Goal: Use online tool/utility: Utilize a website feature to perform a specific function

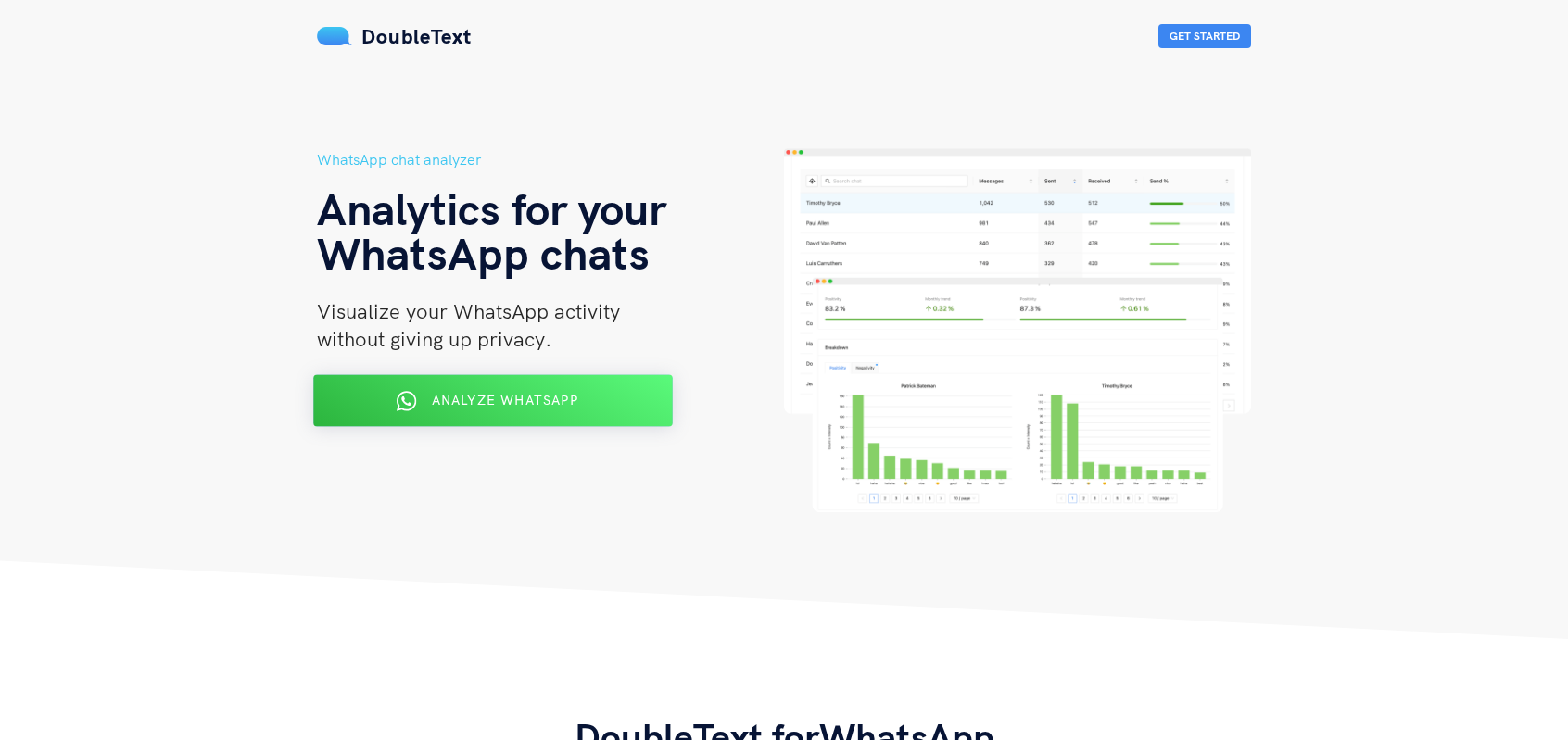
click at [508, 402] on span "Analyze WhatsApp" at bounding box center [506, 401] width 147 height 17
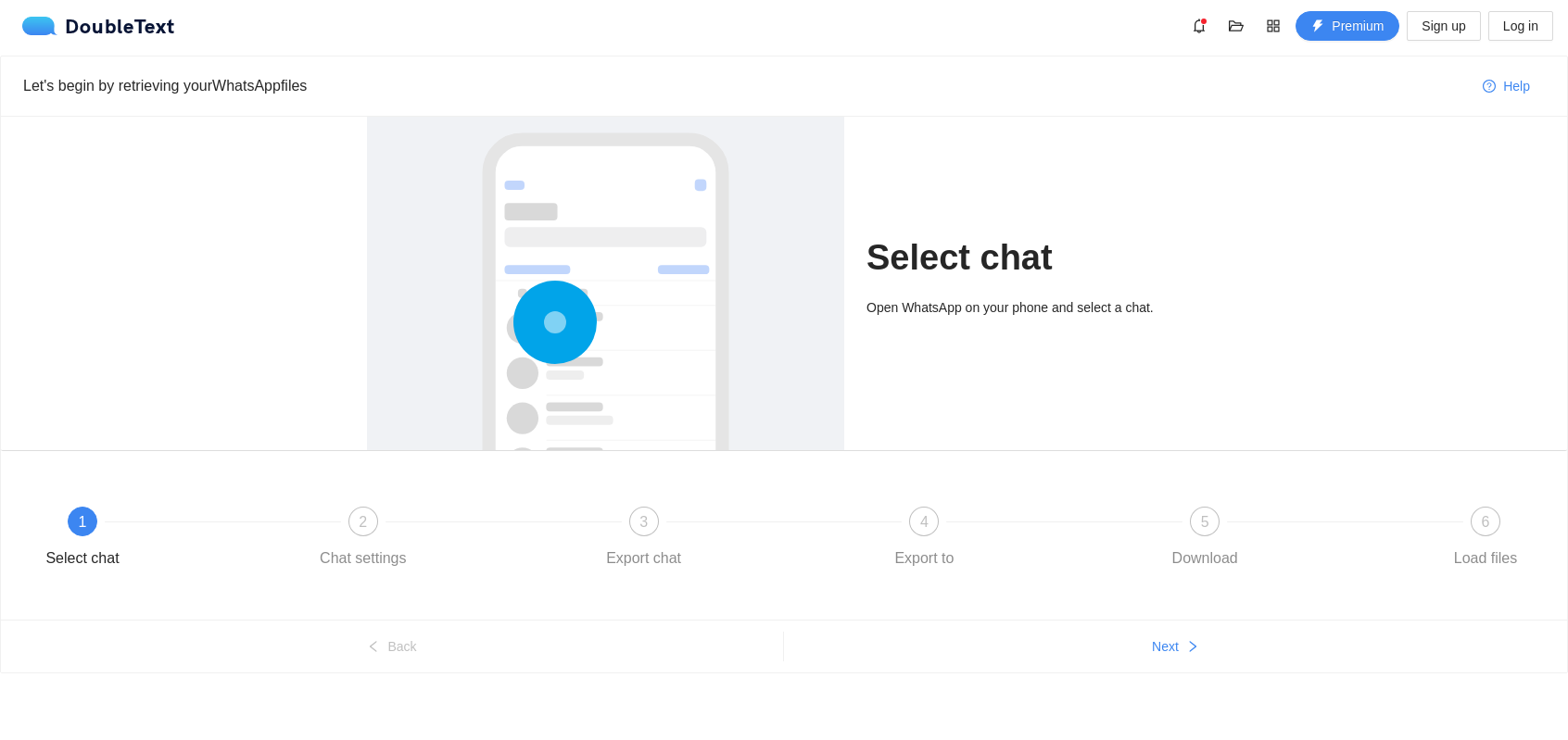
scroll to position [6, 0]
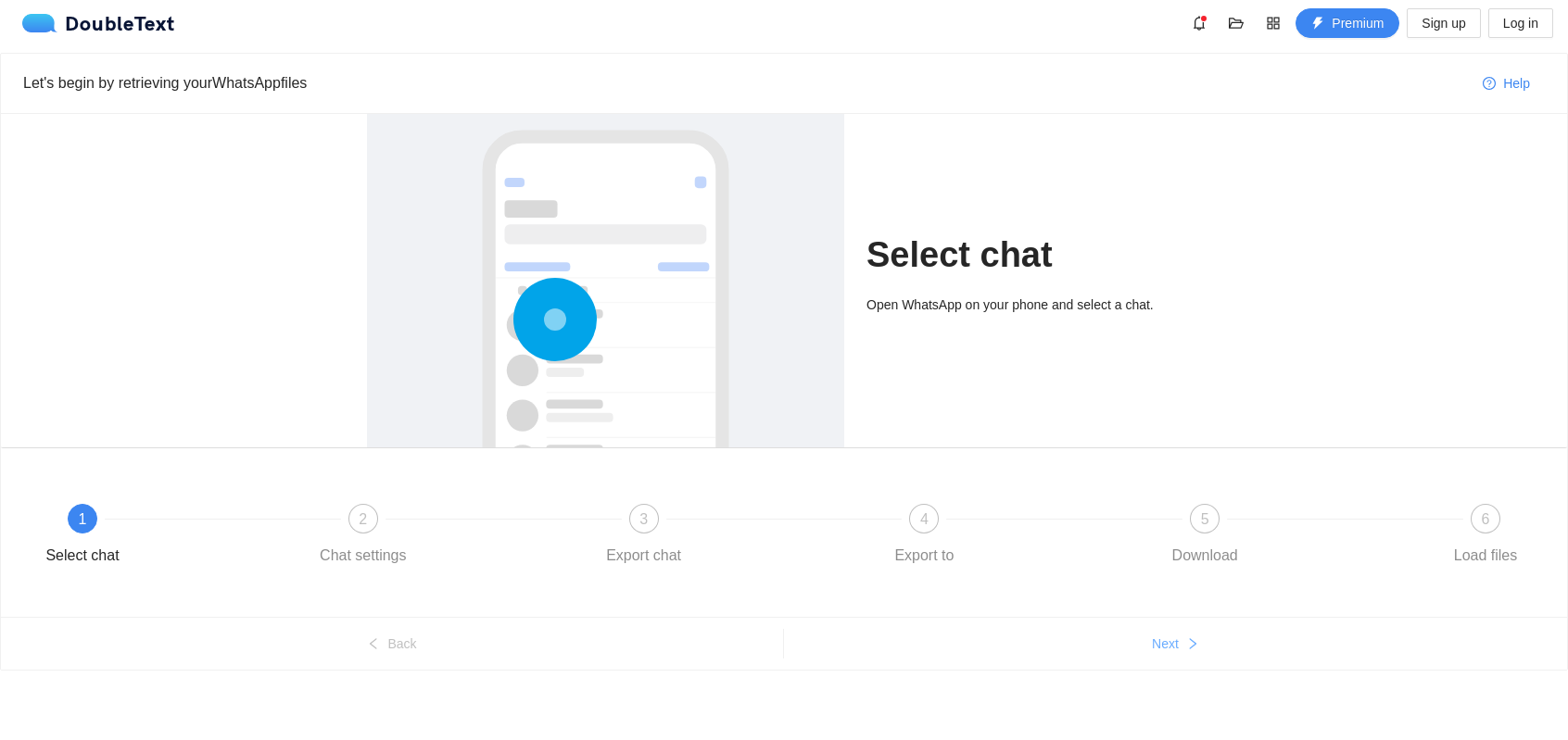
click at [1158, 639] on span "Next" at bounding box center [1165, 644] width 27 height 20
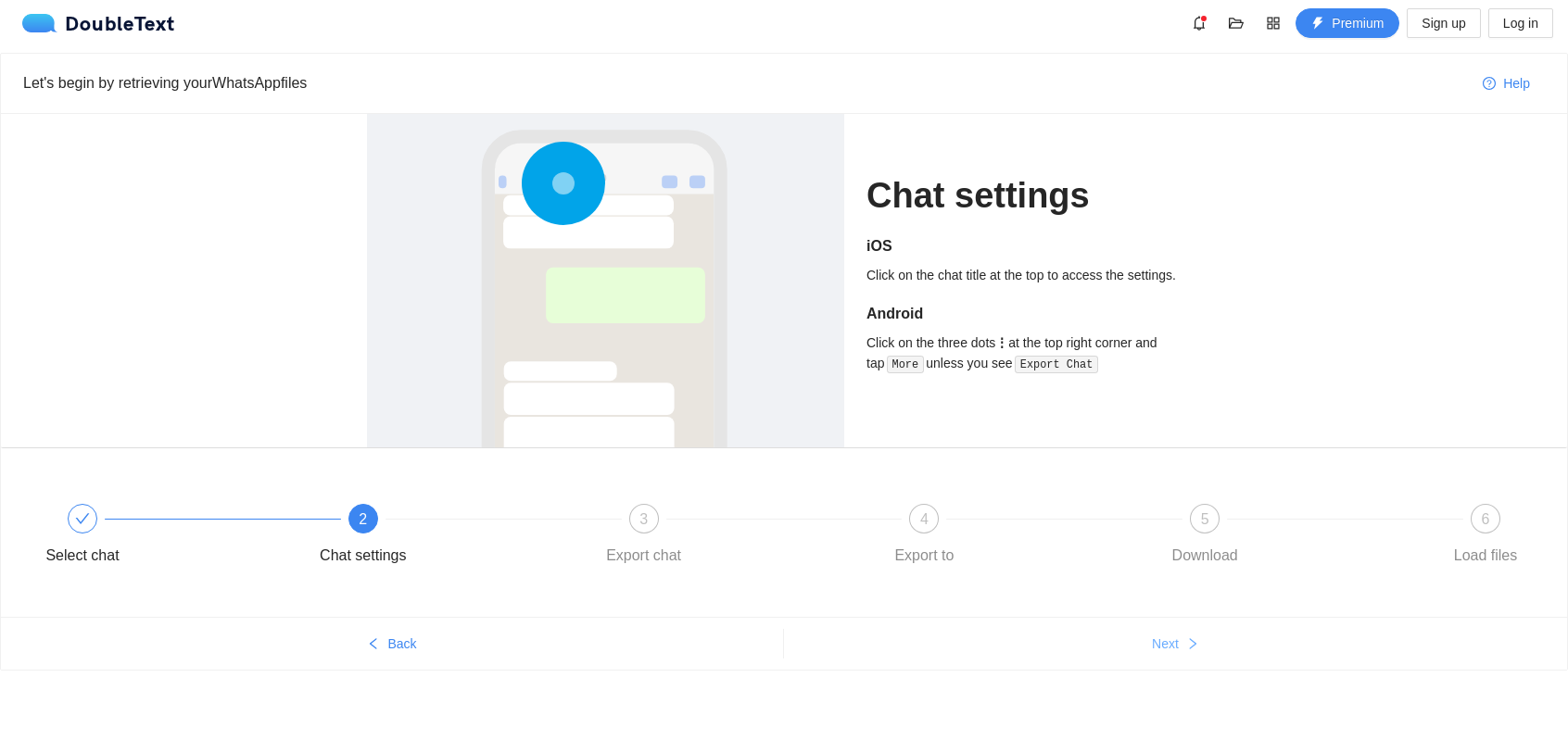
click at [1159, 640] on span "Next" at bounding box center [1165, 644] width 27 height 20
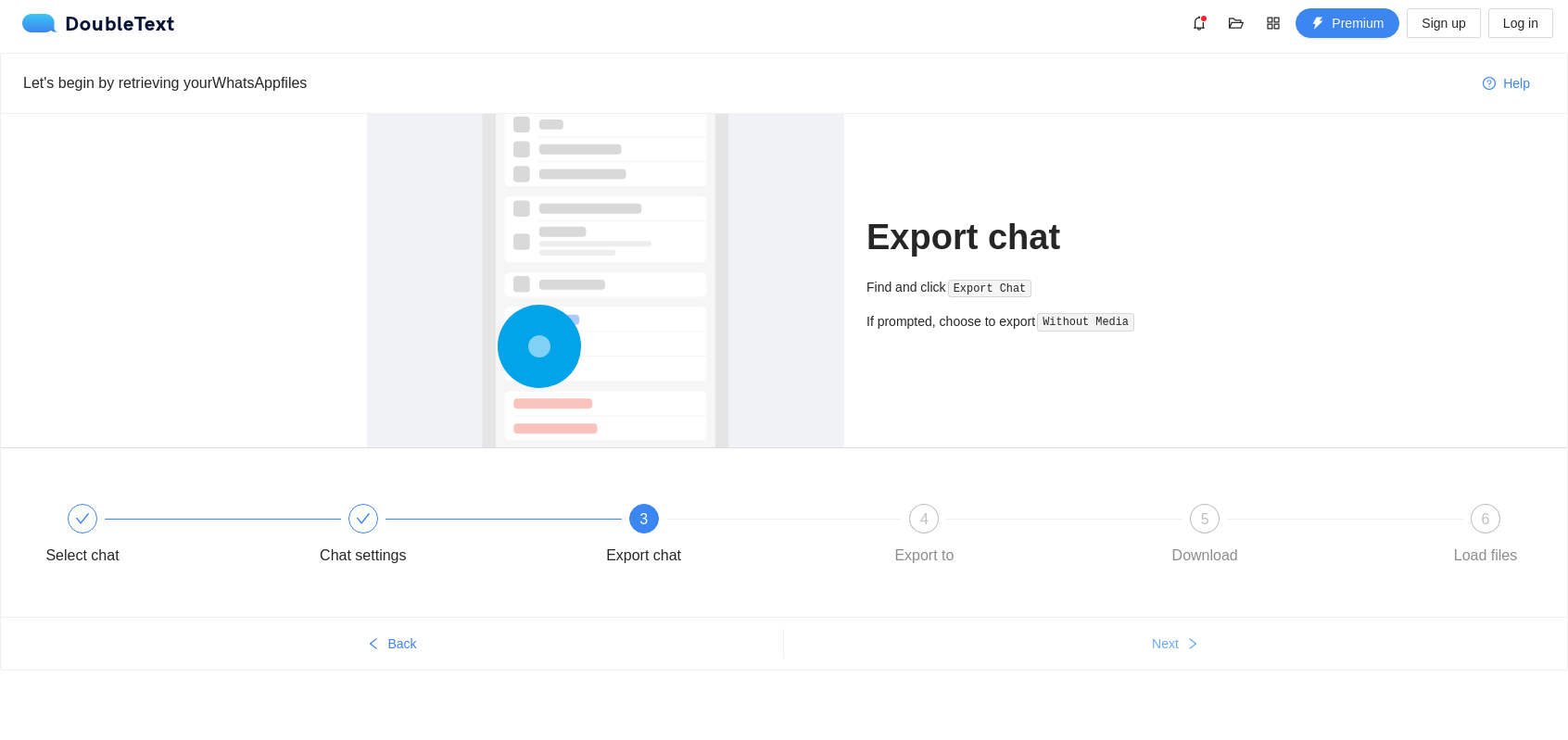
click at [1159, 640] on span "Next" at bounding box center [1165, 644] width 27 height 20
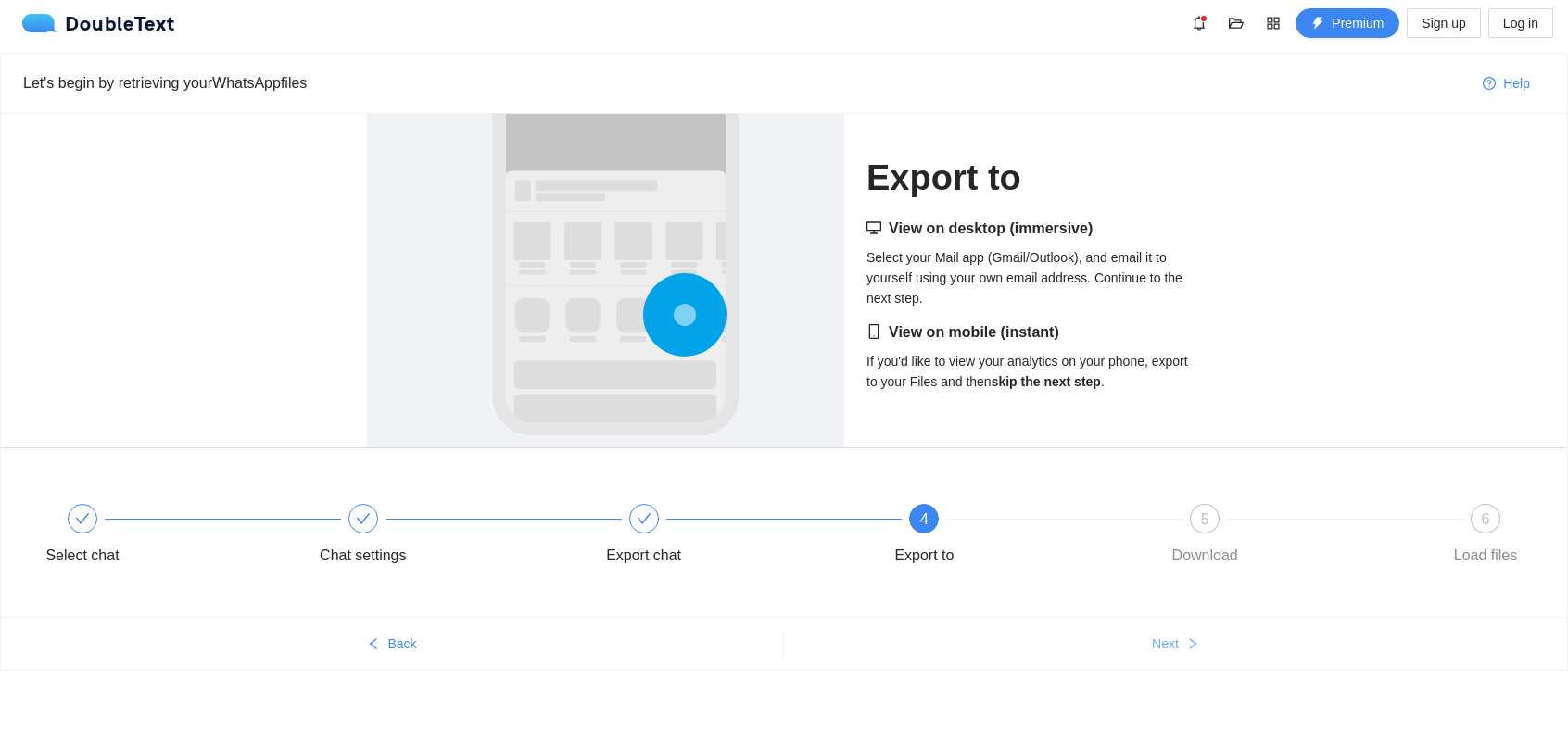
click at [1153, 644] on span "Next" at bounding box center [1165, 644] width 27 height 20
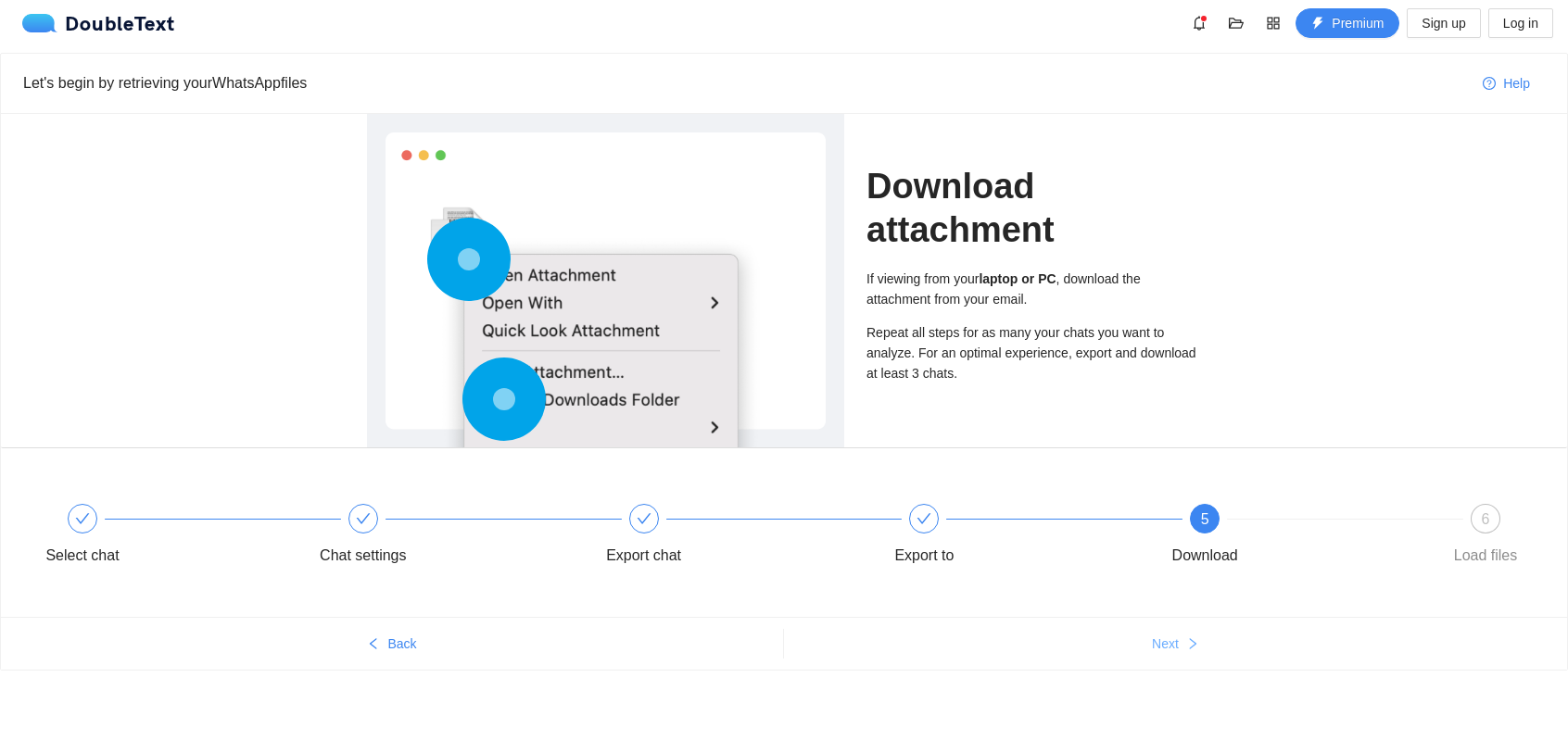
click at [1157, 641] on span "Next" at bounding box center [1165, 644] width 27 height 20
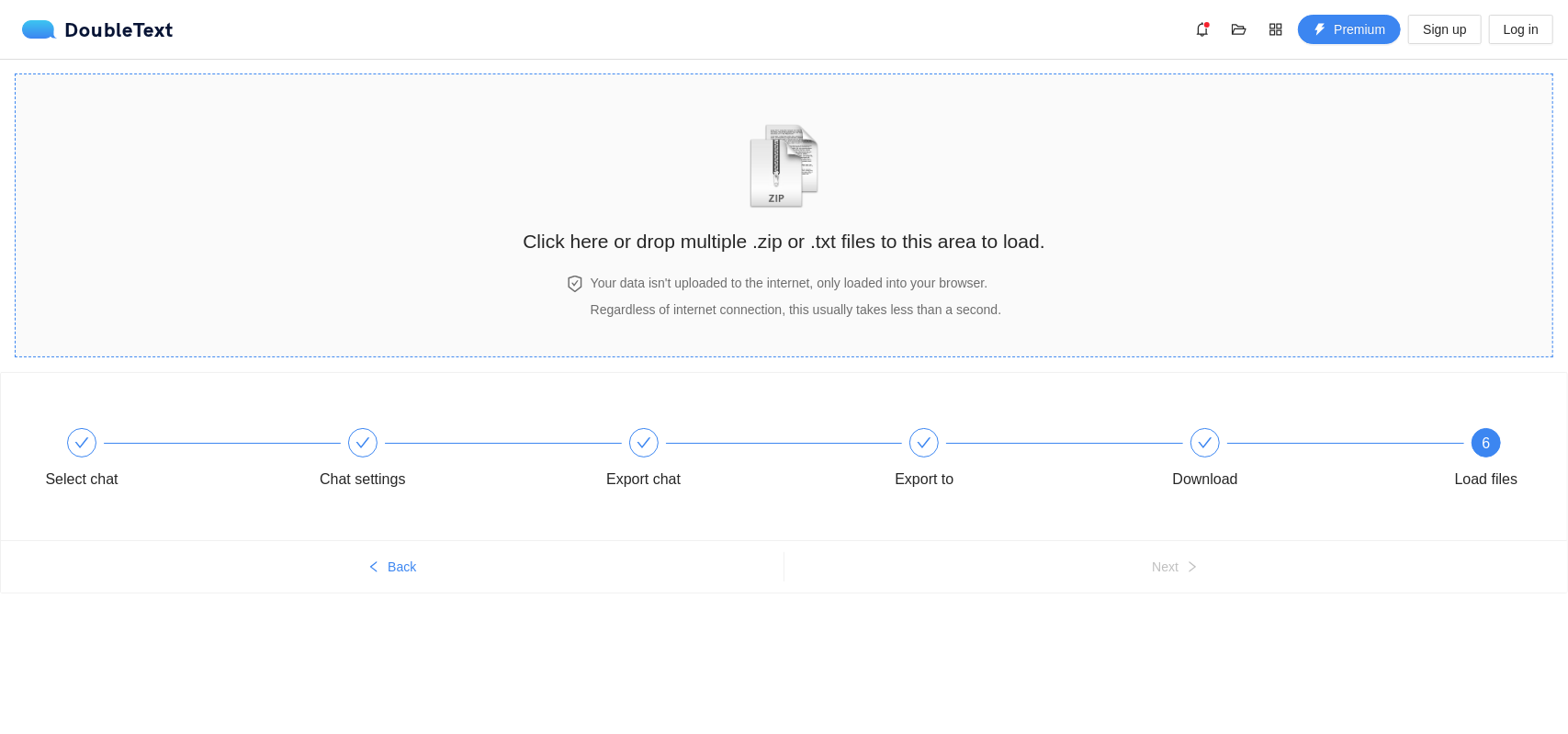
click at [785, 235] on h2 "Click here or drop multiple .zip or .txt files to this area to load." at bounding box center [783, 241] width 521 height 30
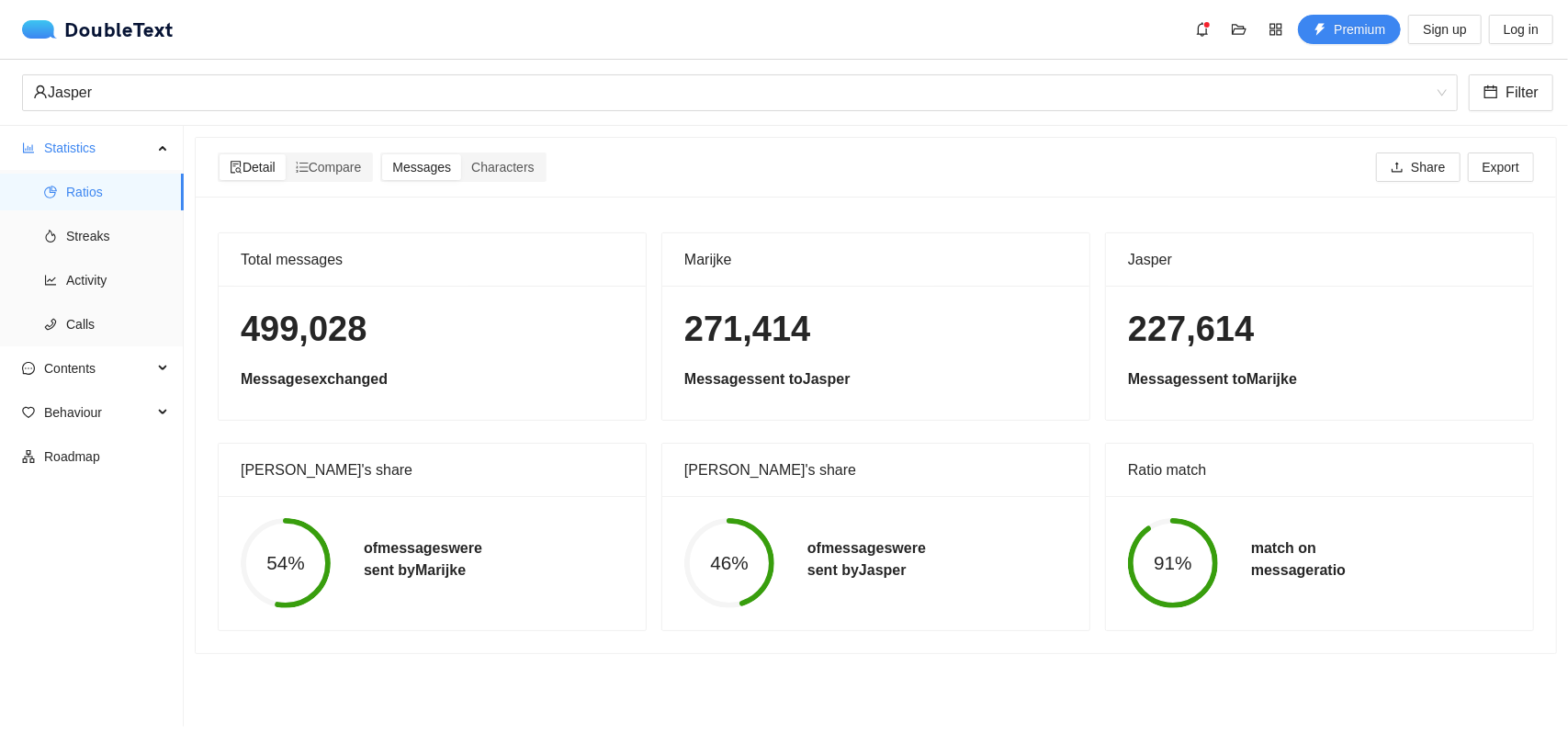
click at [626, 613] on div "54% of messages were sent by [PERSON_NAME]" at bounding box center [432, 563] width 428 height 134
click at [529, 170] on span "Characters" at bounding box center [502, 167] width 63 height 15
click at [462, 155] on input "Characters" at bounding box center [462, 155] width 0 height 0
click at [452, 170] on span "Messages" at bounding box center [422, 167] width 59 height 15
click at [383, 155] on input "Messages" at bounding box center [383, 155] width 0 height 0
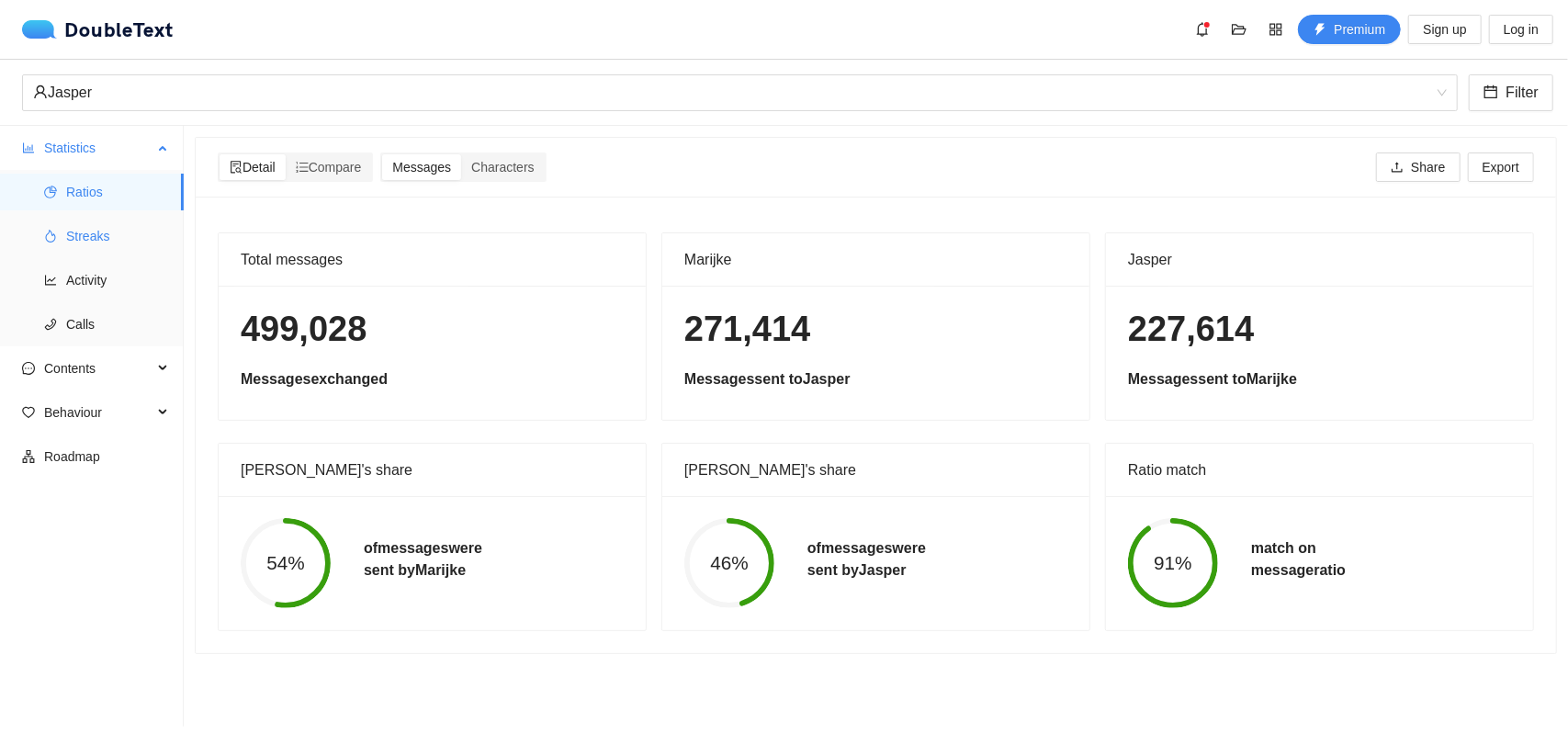
click at [92, 235] on span "Streaks" at bounding box center [118, 236] width 103 height 37
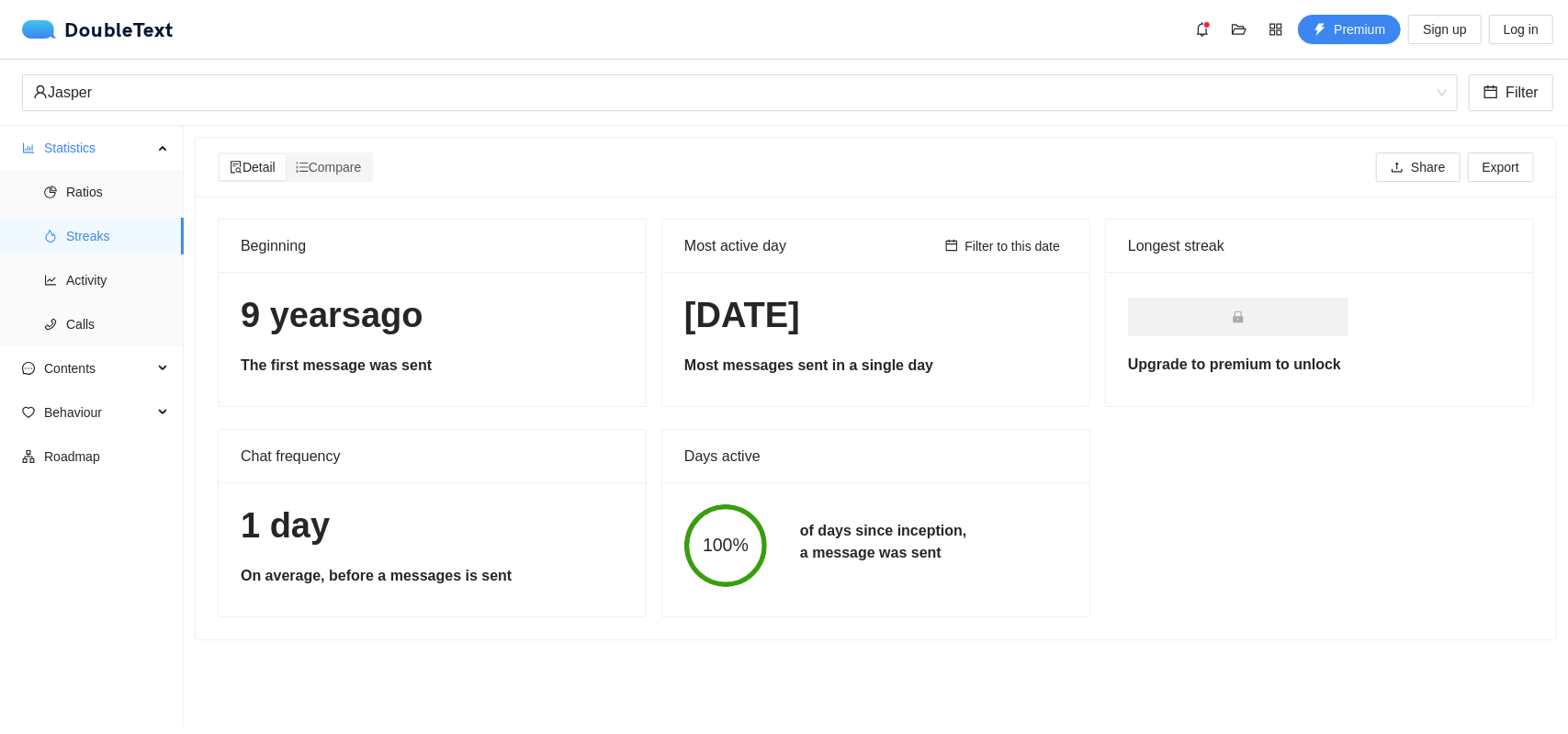
click at [807, 366] on h5 "Most messages sent in a single day" at bounding box center [876, 366] width 383 height 22
click at [1001, 245] on span "Filter to this date" at bounding box center [1013, 247] width 96 height 20
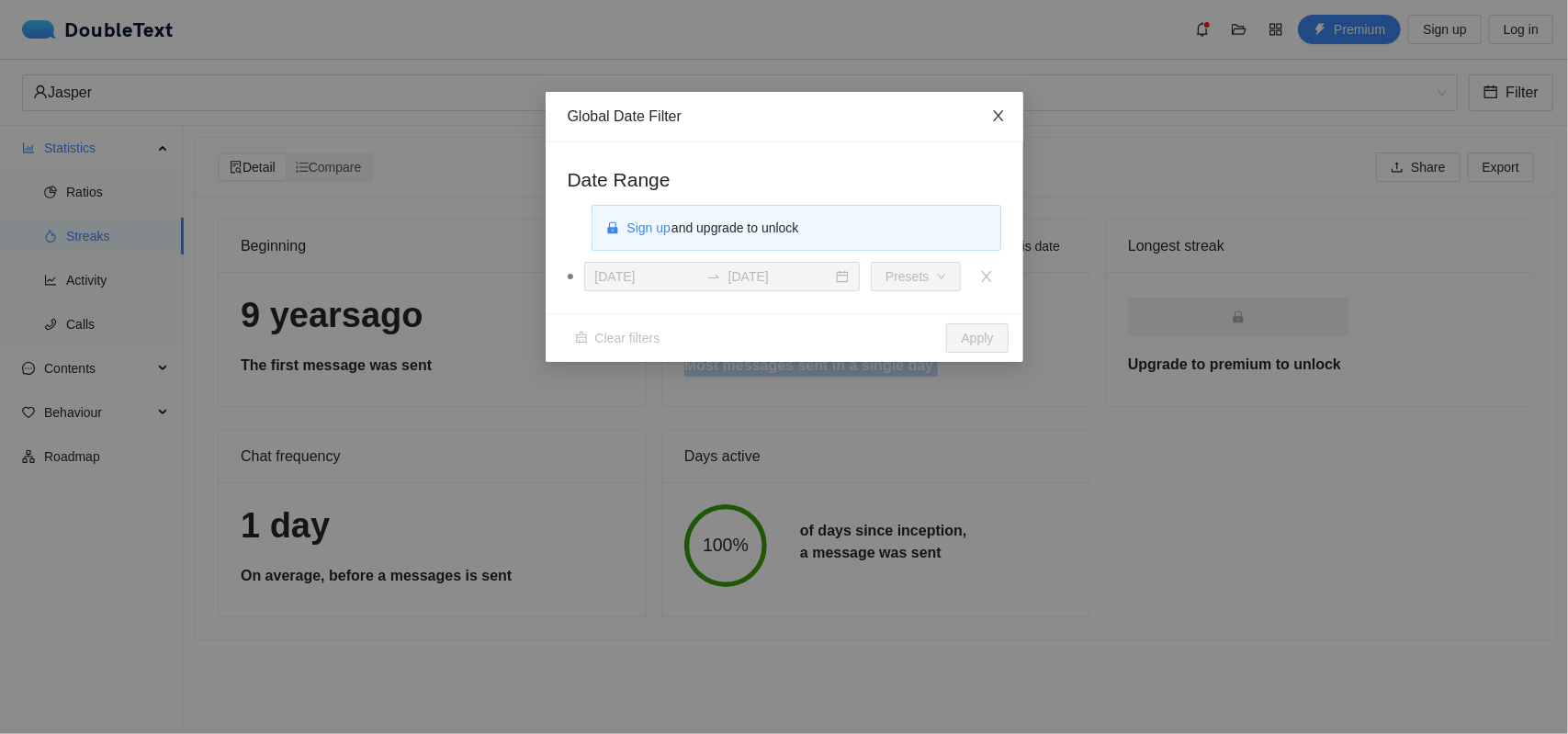
click at [996, 119] on icon "close" at bounding box center [998, 116] width 10 height 11
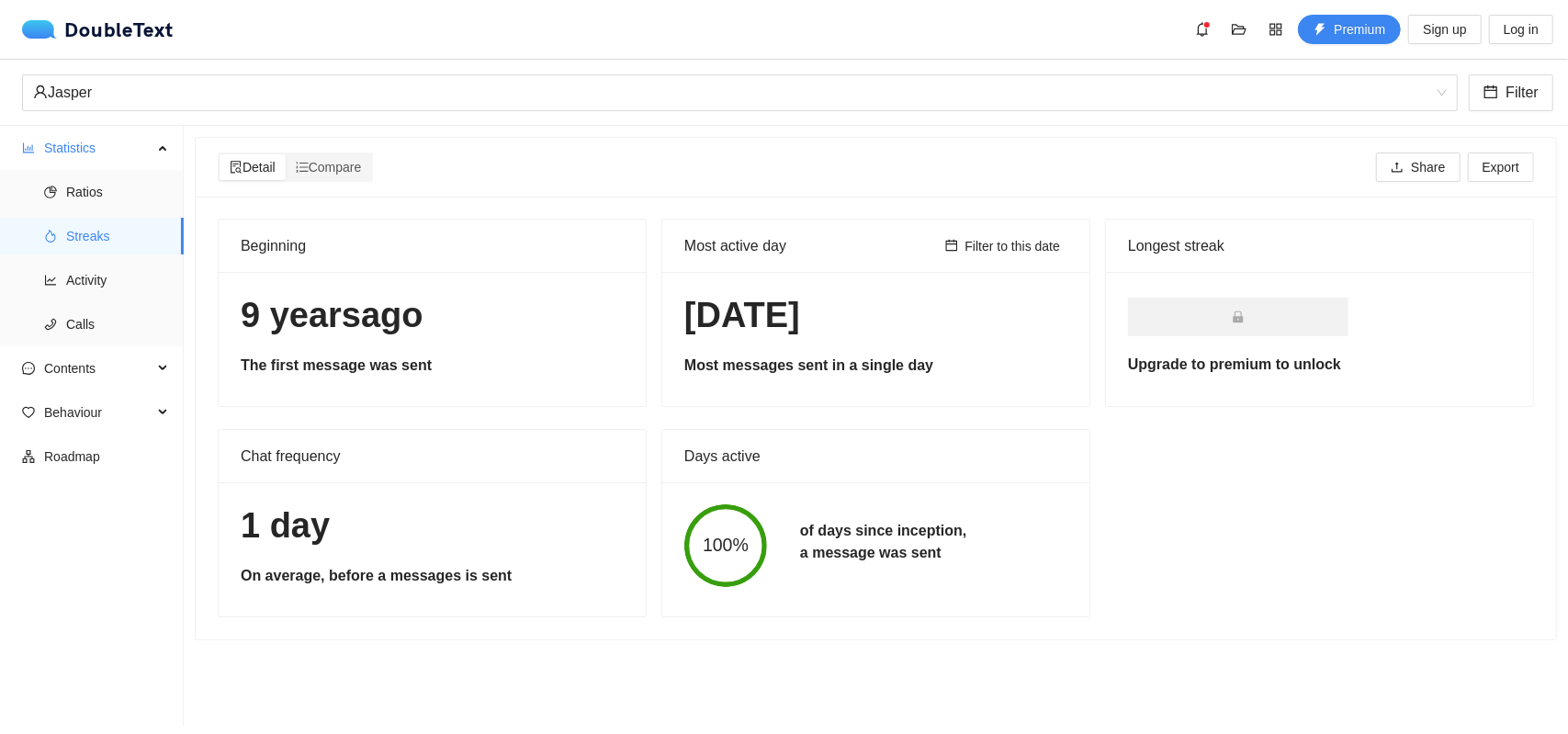
click at [577, 341] on div "[DATE] The first message was sent" at bounding box center [432, 339] width 428 height 134
click at [135, 410] on span "Behaviour" at bounding box center [98, 413] width 109 height 37
click at [124, 463] on span "Engagement" at bounding box center [118, 457] width 103 height 37
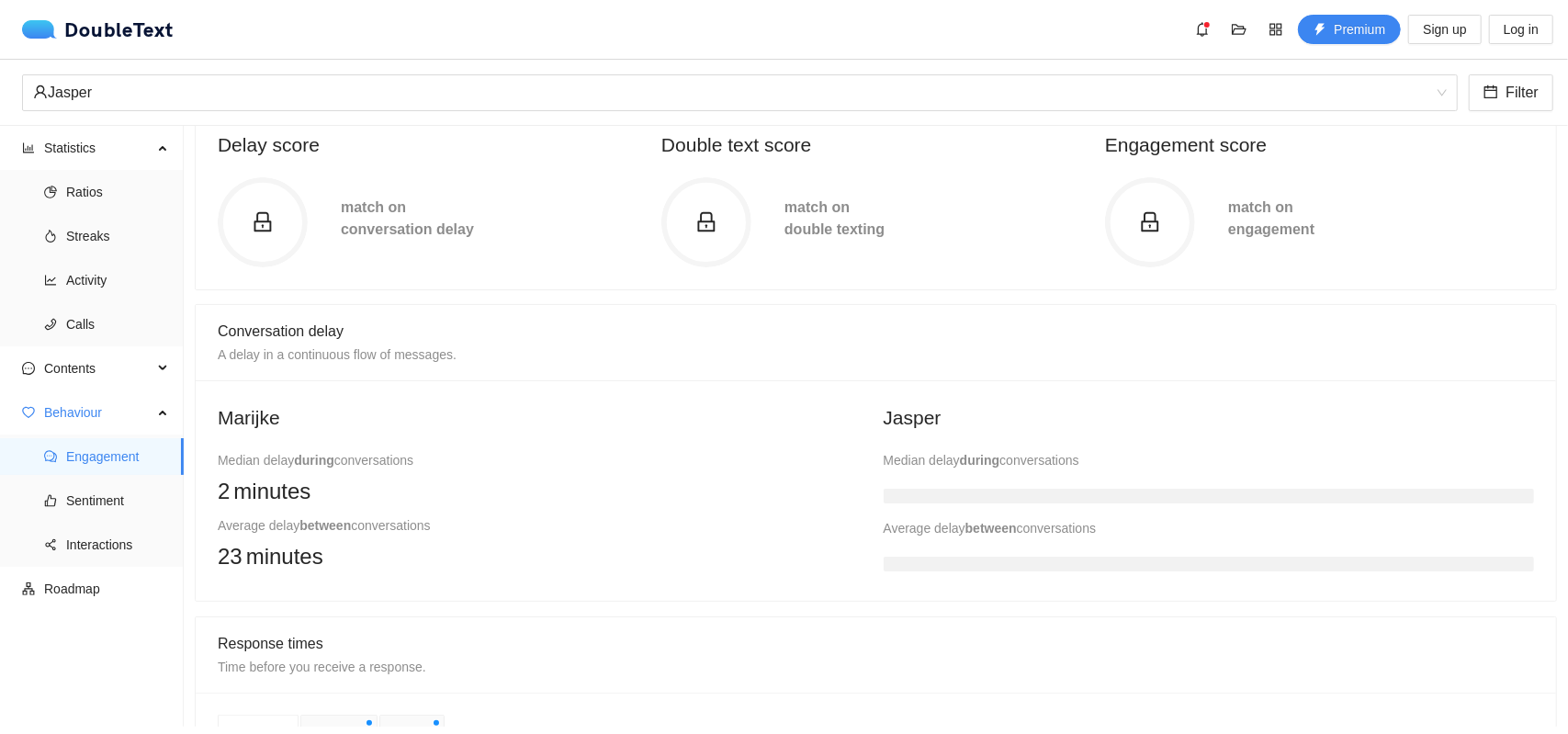
scroll to position [208, 0]
click at [123, 497] on span "Sentiment" at bounding box center [118, 500] width 103 height 37
click at [114, 506] on span "Sentiment" at bounding box center [118, 500] width 103 height 37
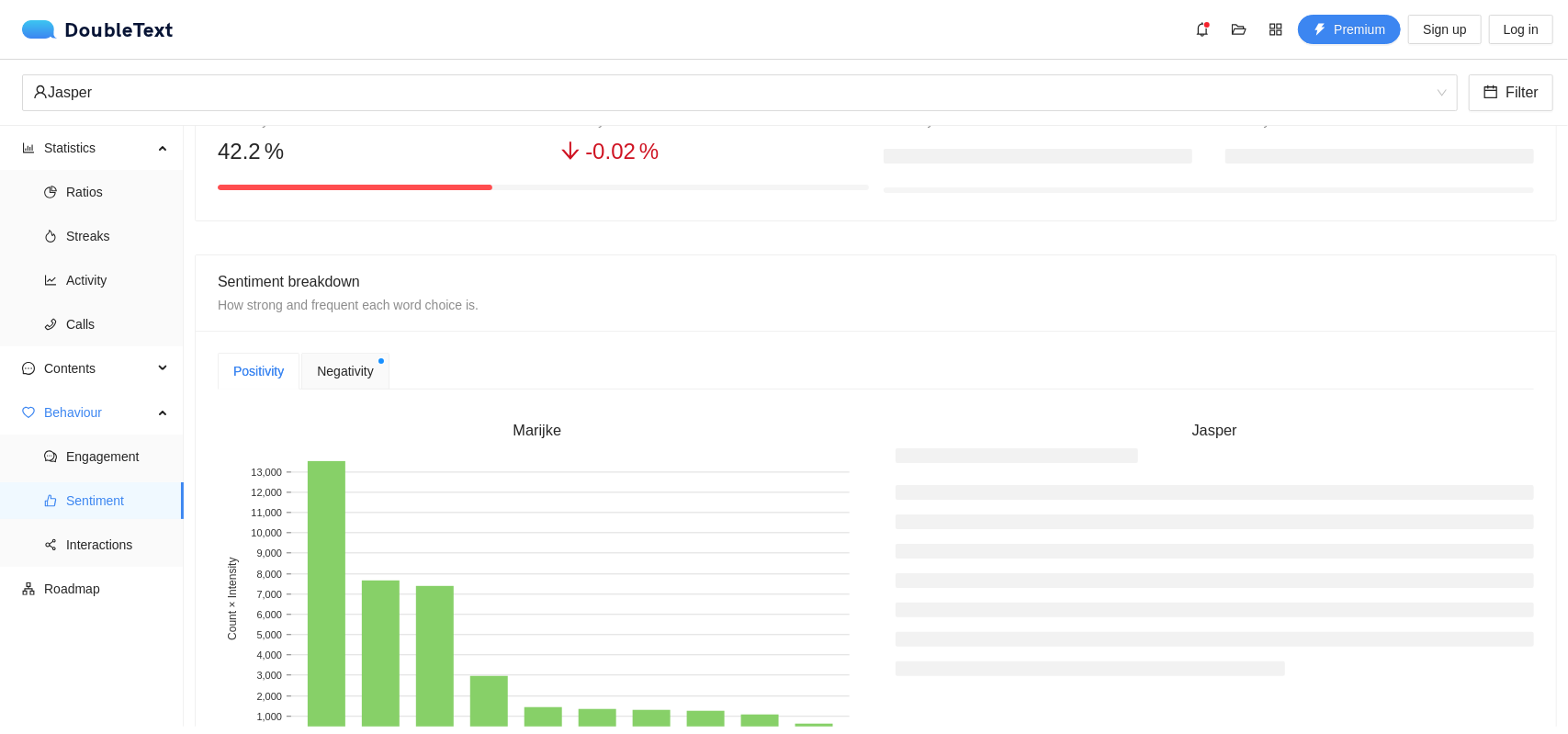
scroll to position [346, 0]
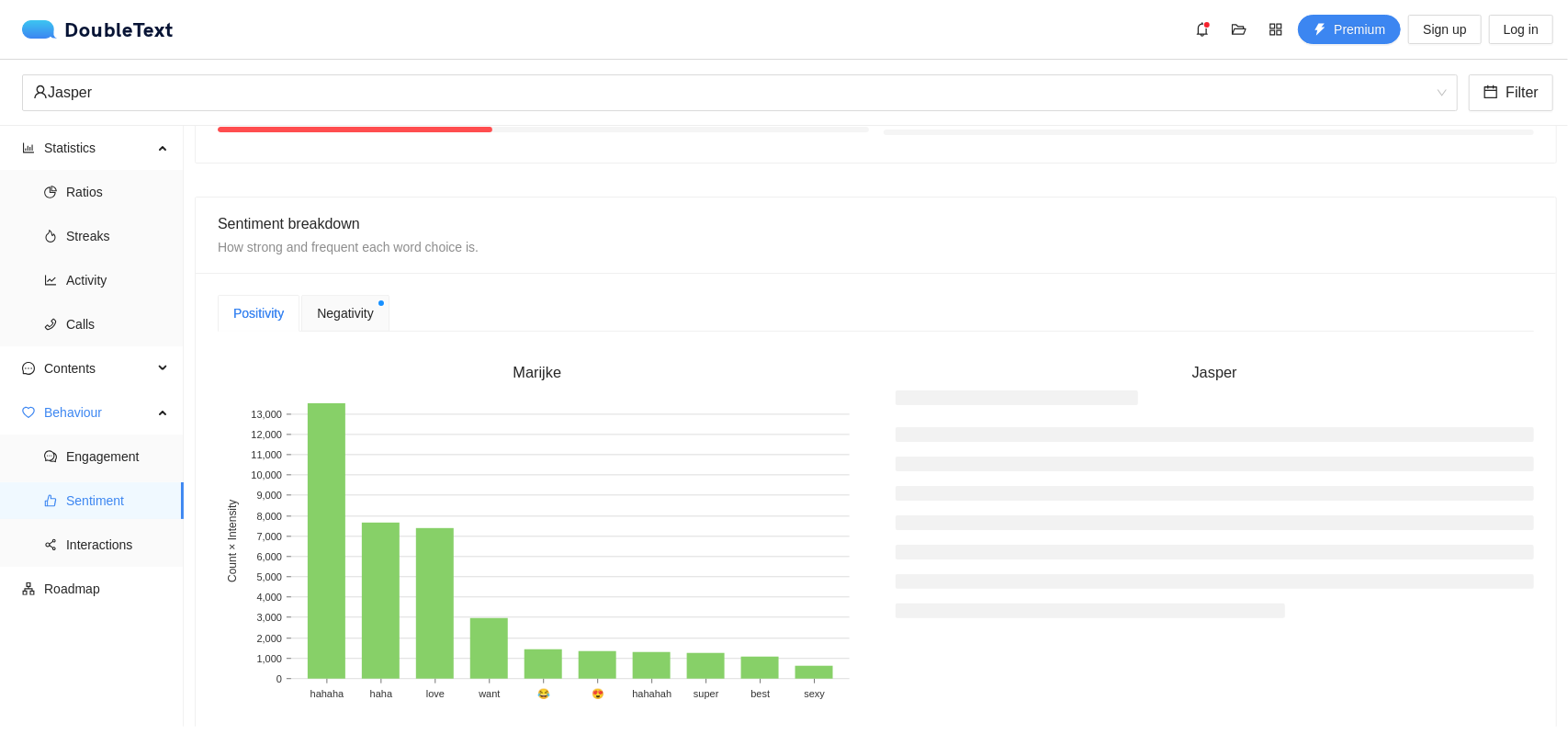
click at [361, 309] on span "Negativity" at bounding box center [345, 314] width 56 height 20
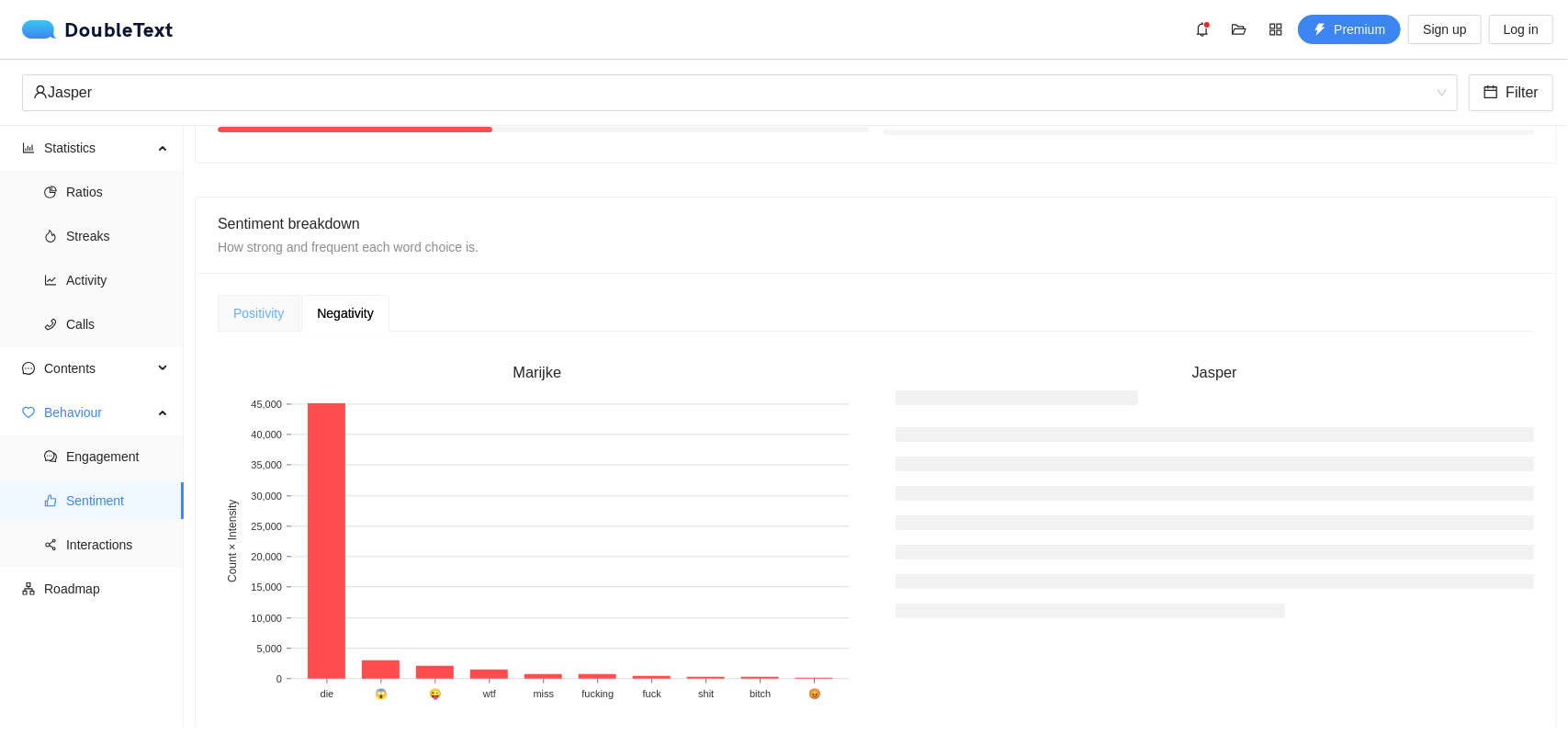
click at [289, 314] on div "Positivity" at bounding box center [258, 314] width 82 height 37
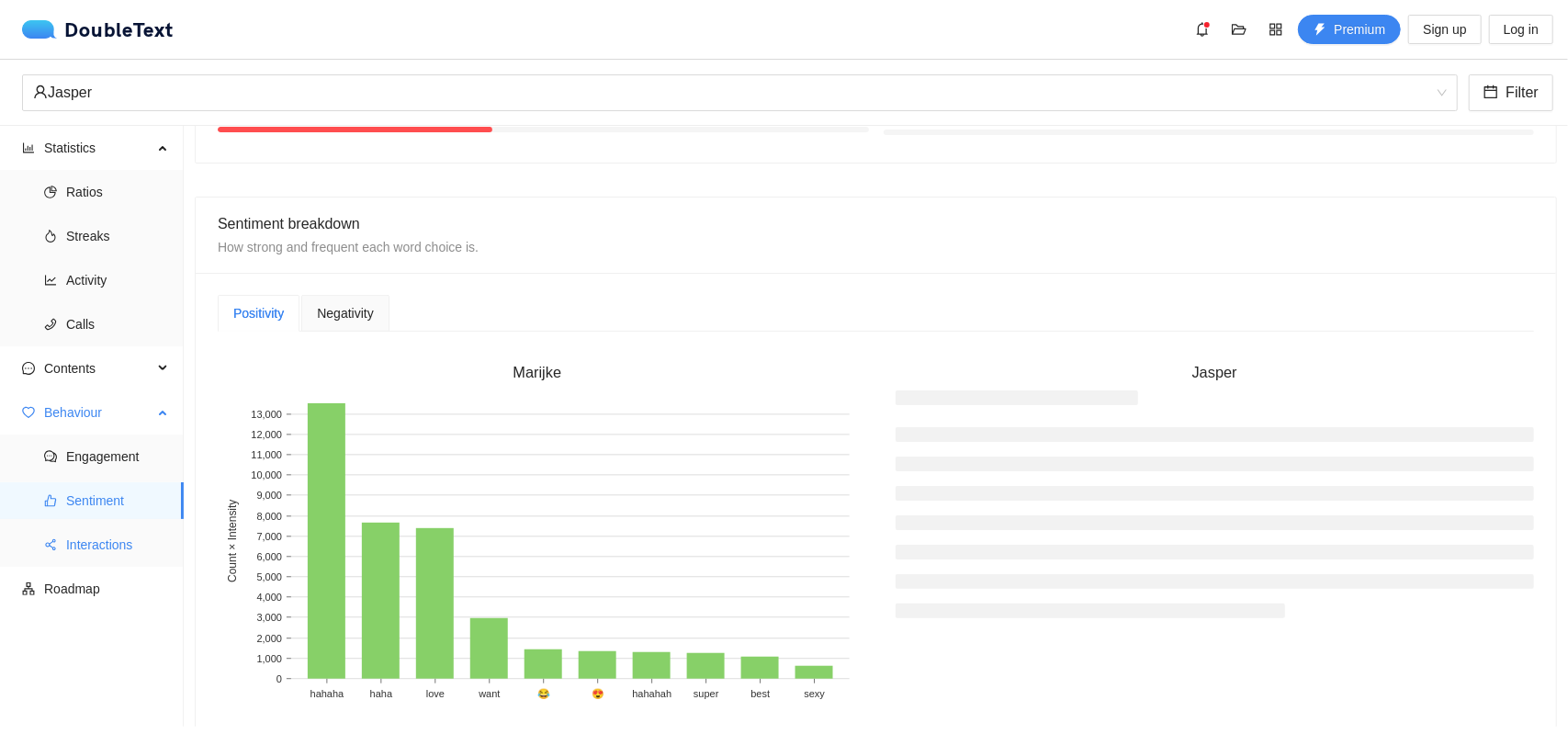
click at [120, 540] on span "Interactions" at bounding box center [118, 545] width 103 height 37
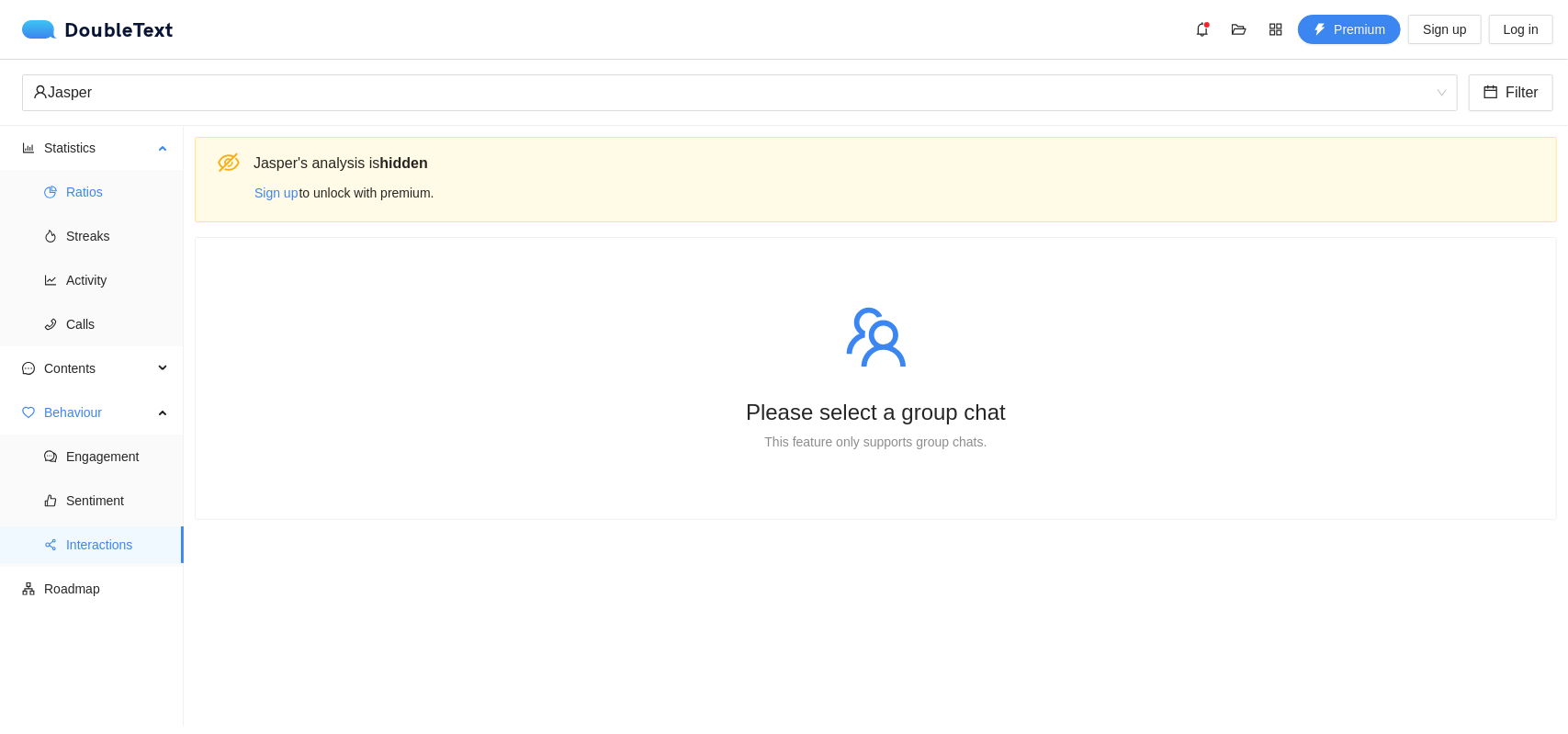
click at [83, 191] on span "Ratios" at bounding box center [118, 192] width 103 height 37
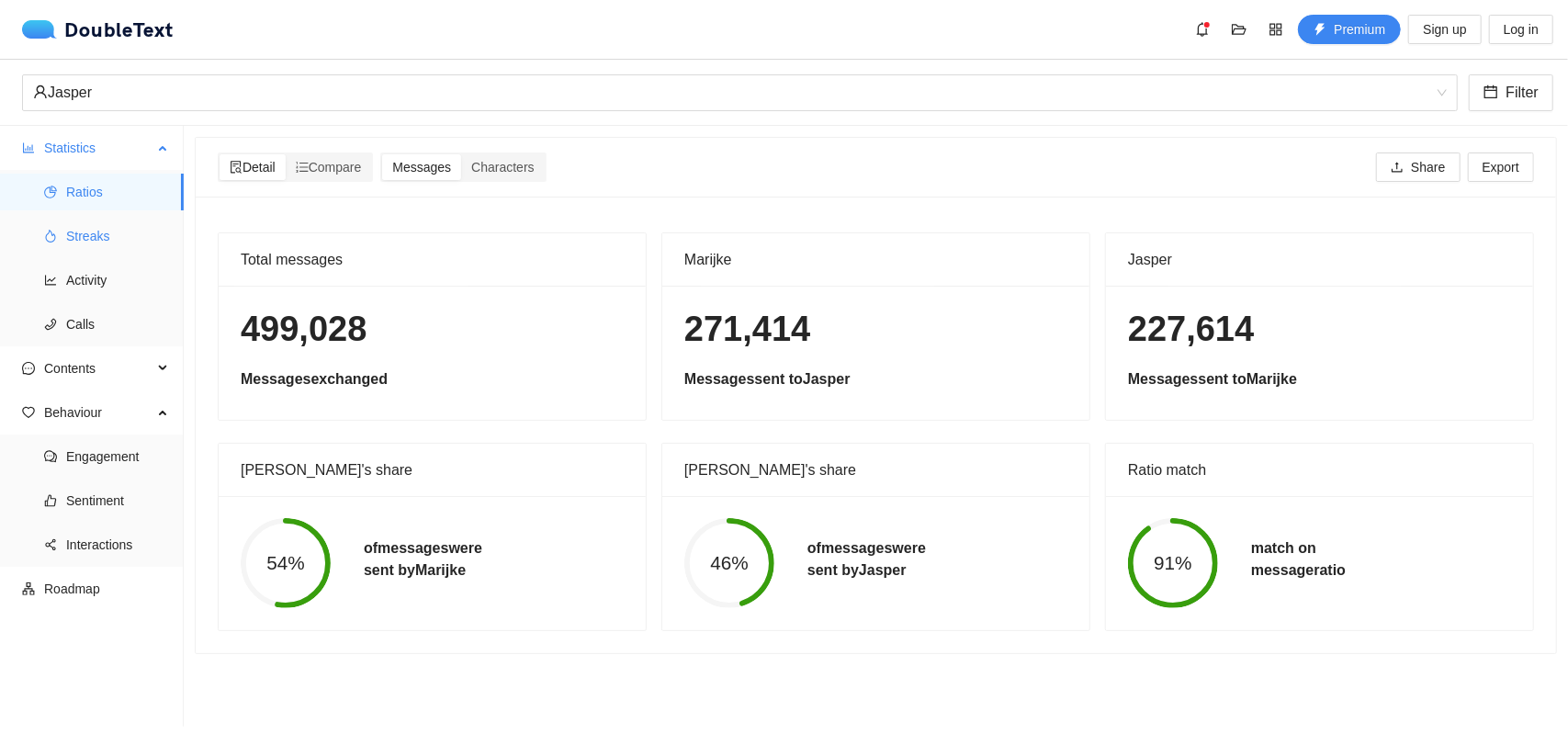
click at [86, 236] on span "Streaks" at bounding box center [118, 236] width 103 height 37
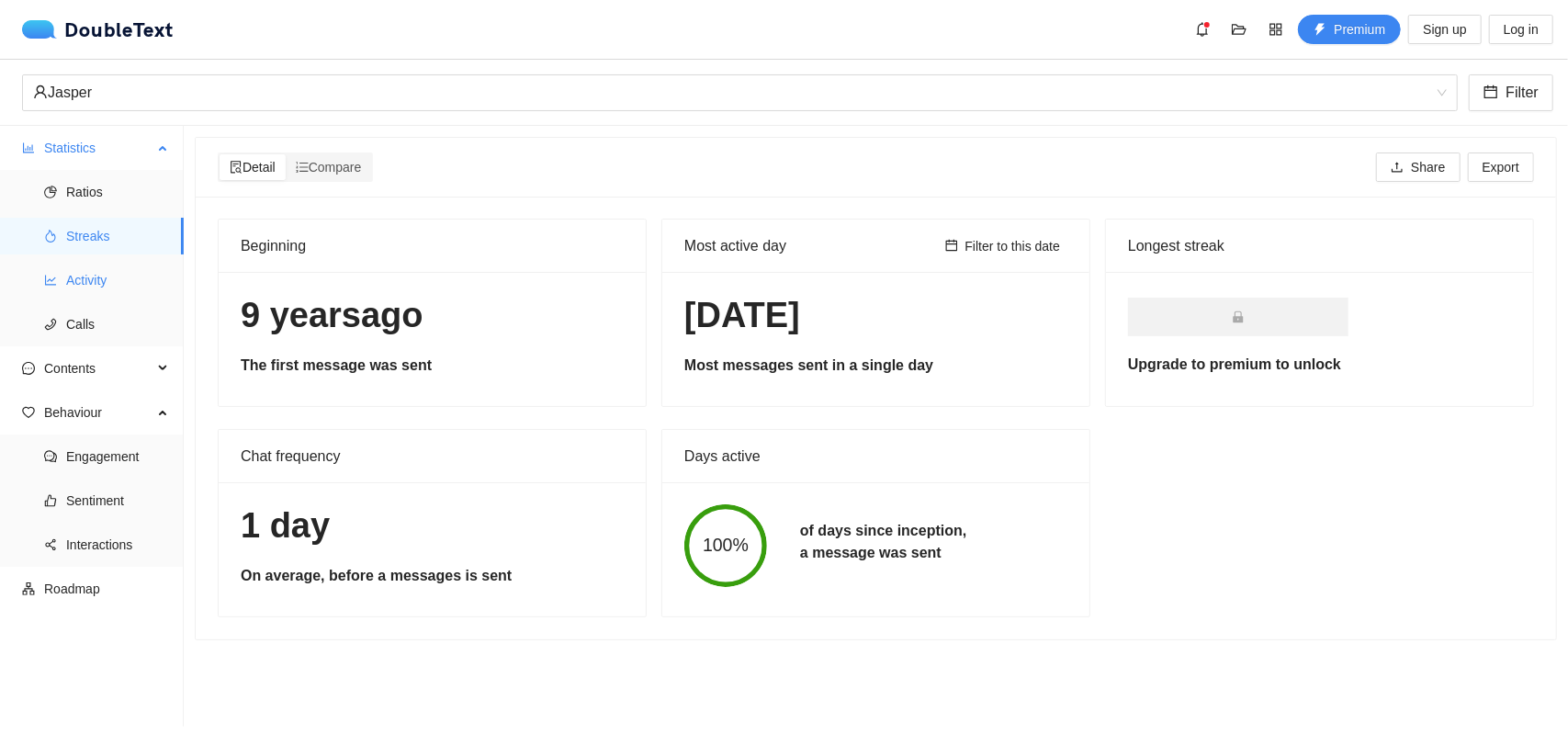
click at [90, 273] on span "Activity" at bounding box center [118, 281] width 103 height 37
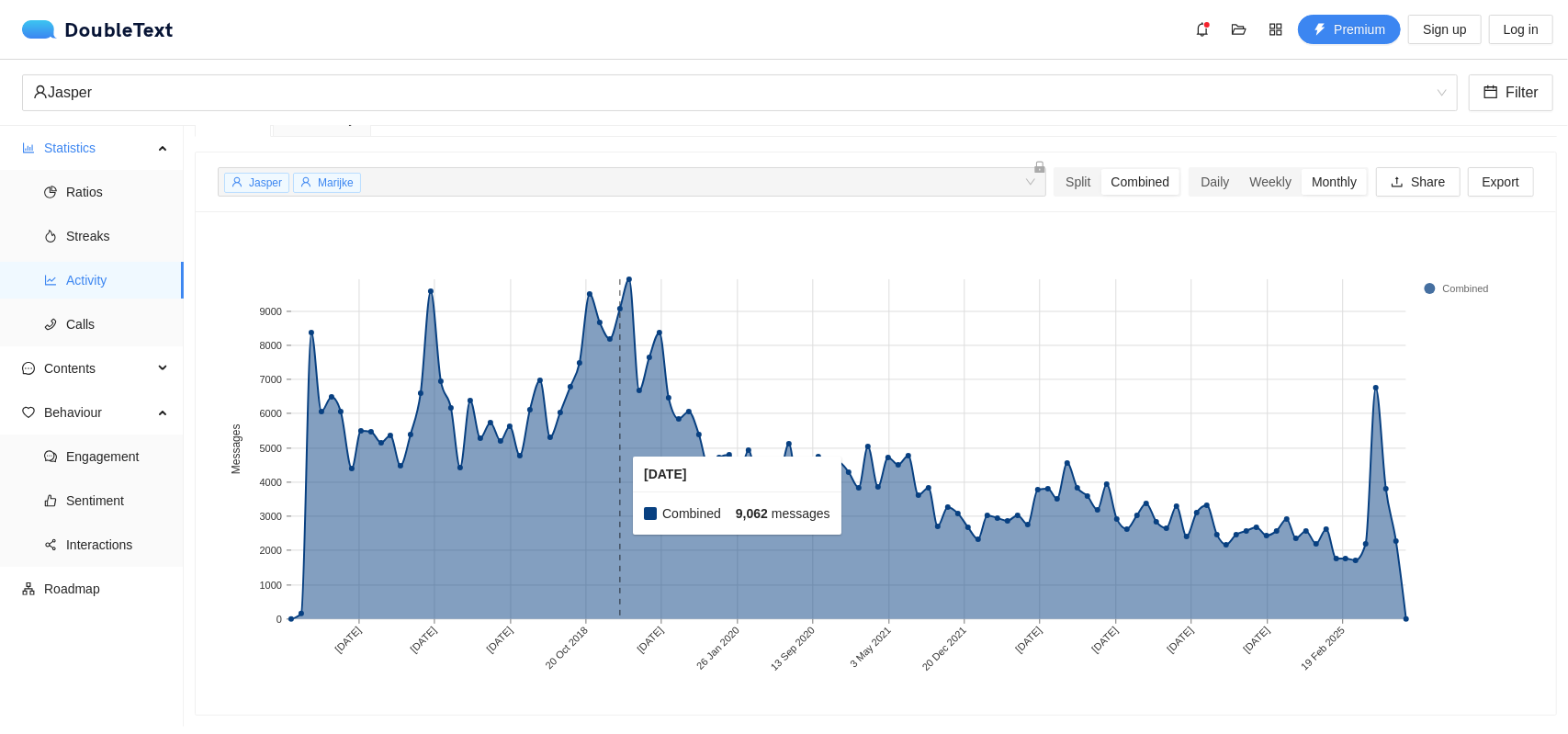
scroll to position [49, 0]
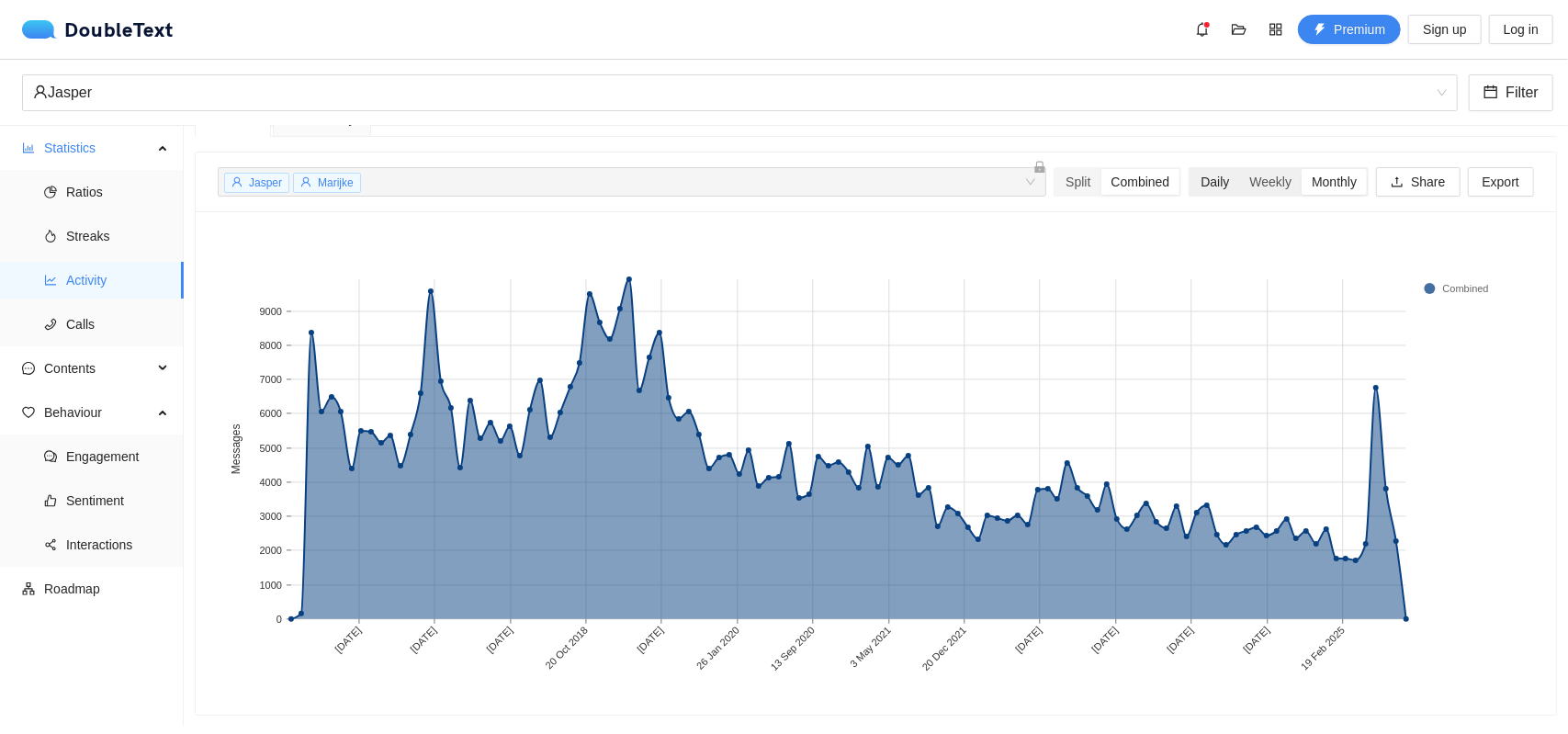
click at [1215, 173] on div "Daily" at bounding box center [1215, 182] width 49 height 26
click at [1191, 169] on input "Daily" at bounding box center [1191, 169] width 0 height 0
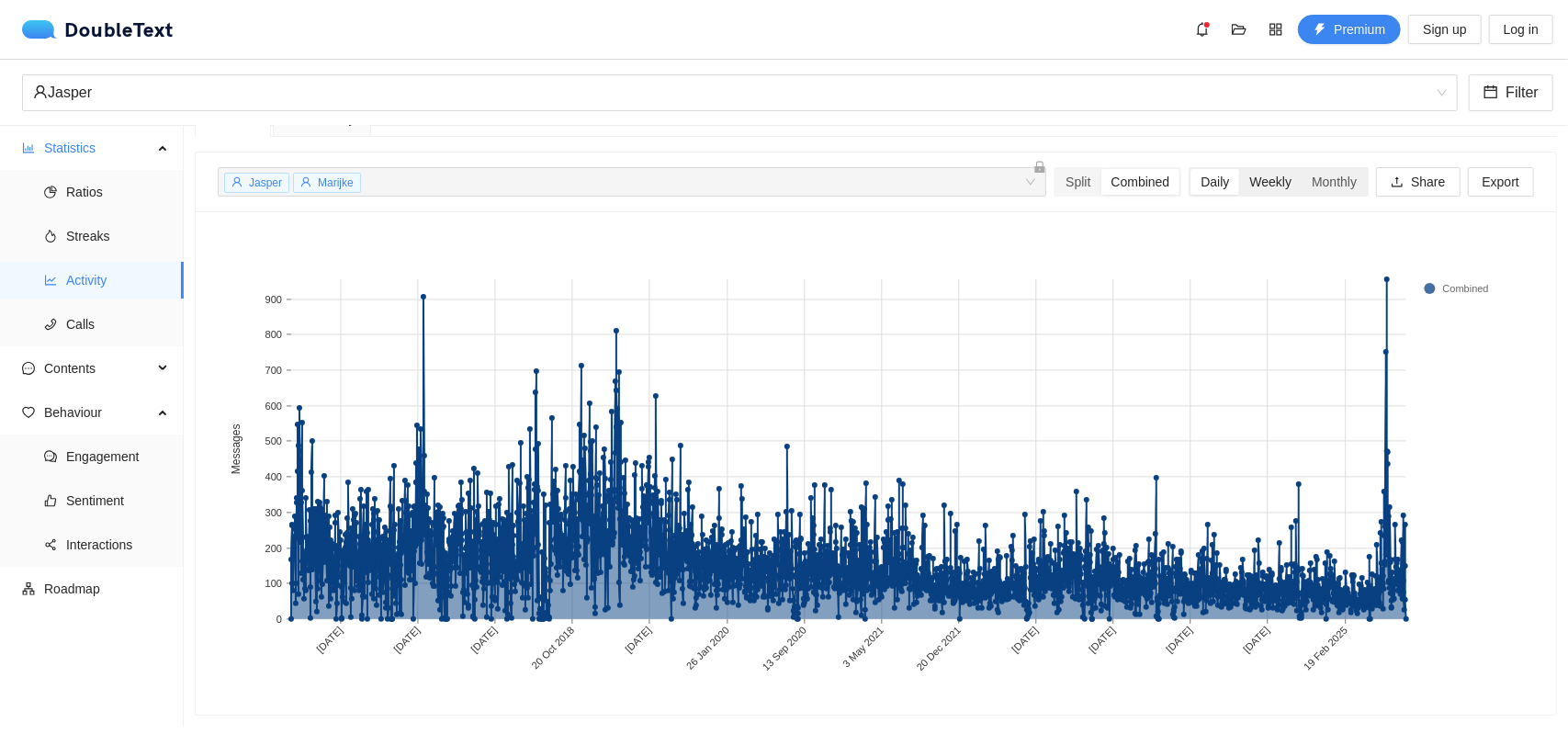
click at [1240, 169] on div "Weekly" at bounding box center [1271, 182] width 63 height 26
click at [1240, 169] on input "Weekly" at bounding box center [1240, 169] width 0 height 0
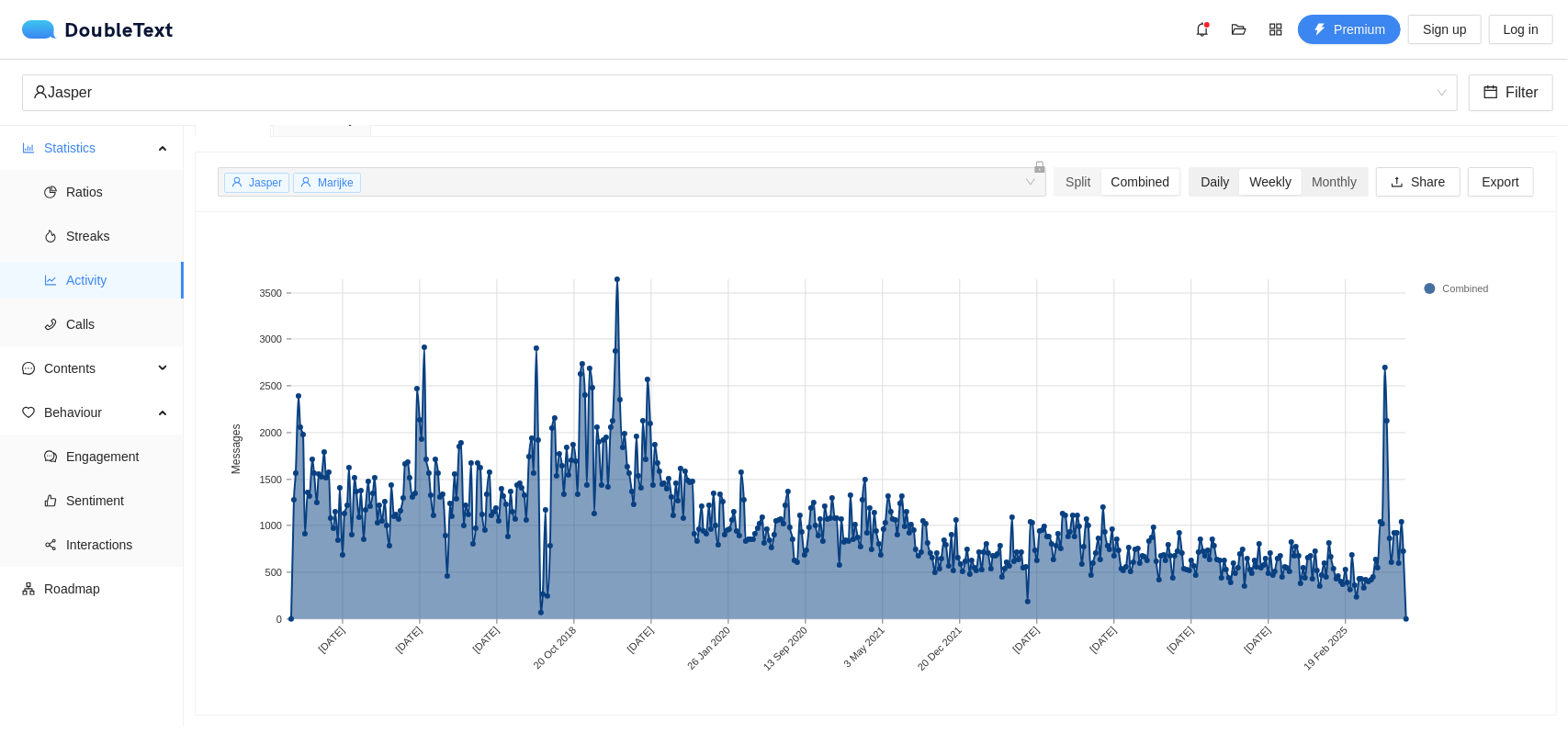
click at [1196, 169] on div "Daily" at bounding box center [1215, 182] width 49 height 26
click at [1191, 169] on input "Daily" at bounding box center [1191, 169] width 0 height 0
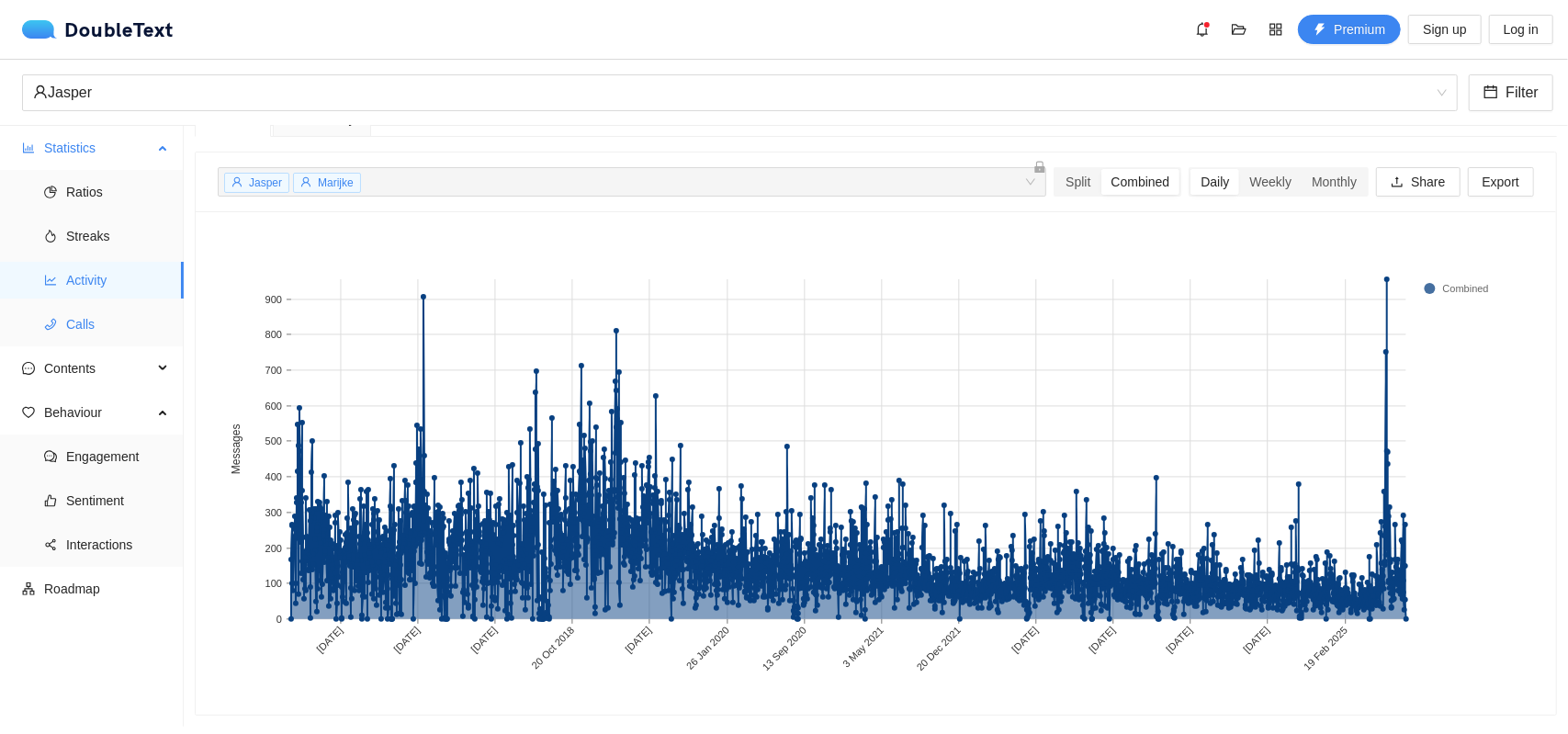
click at [92, 321] on span "Calls" at bounding box center [118, 325] width 103 height 37
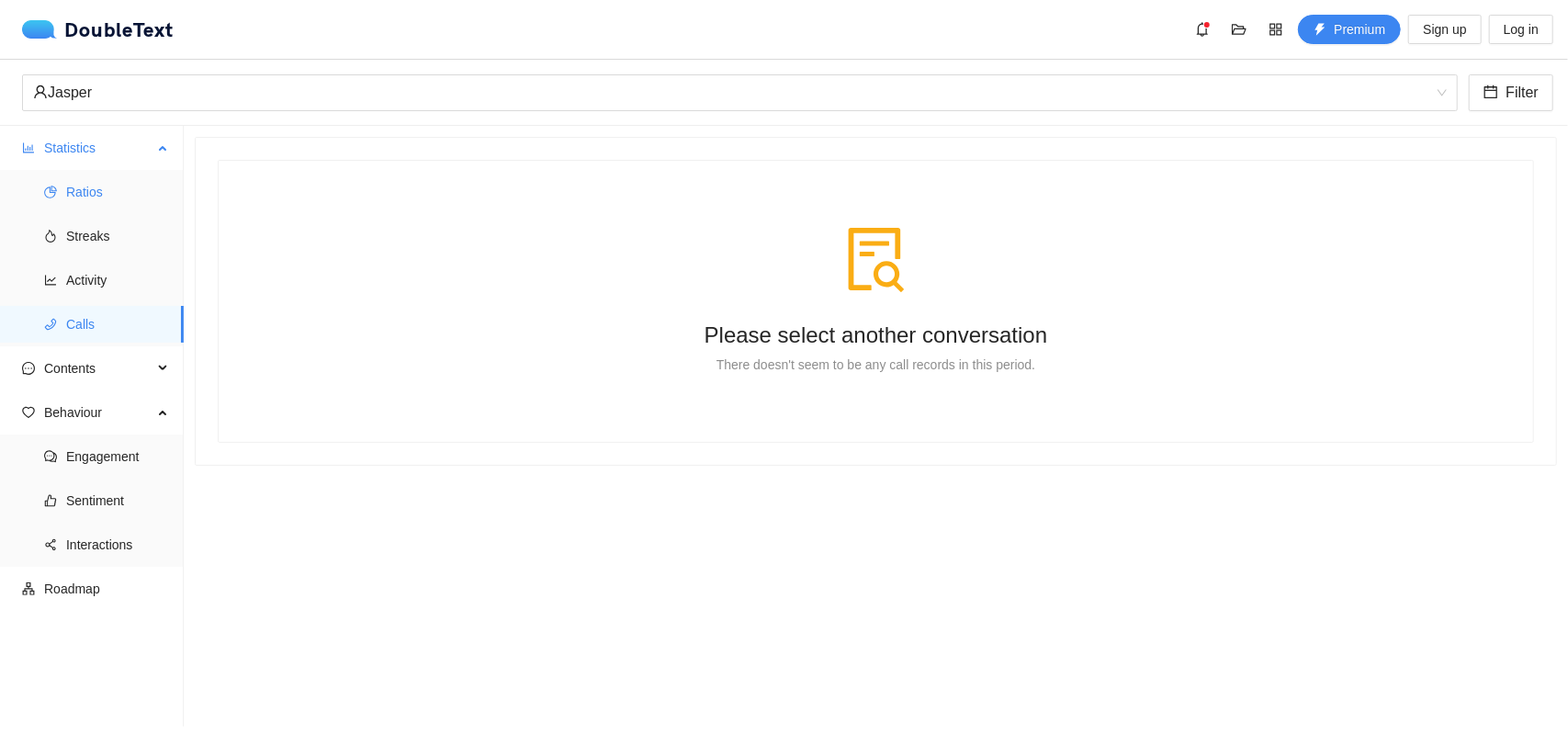
click at [112, 192] on span "Ratios" at bounding box center [118, 192] width 103 height 37
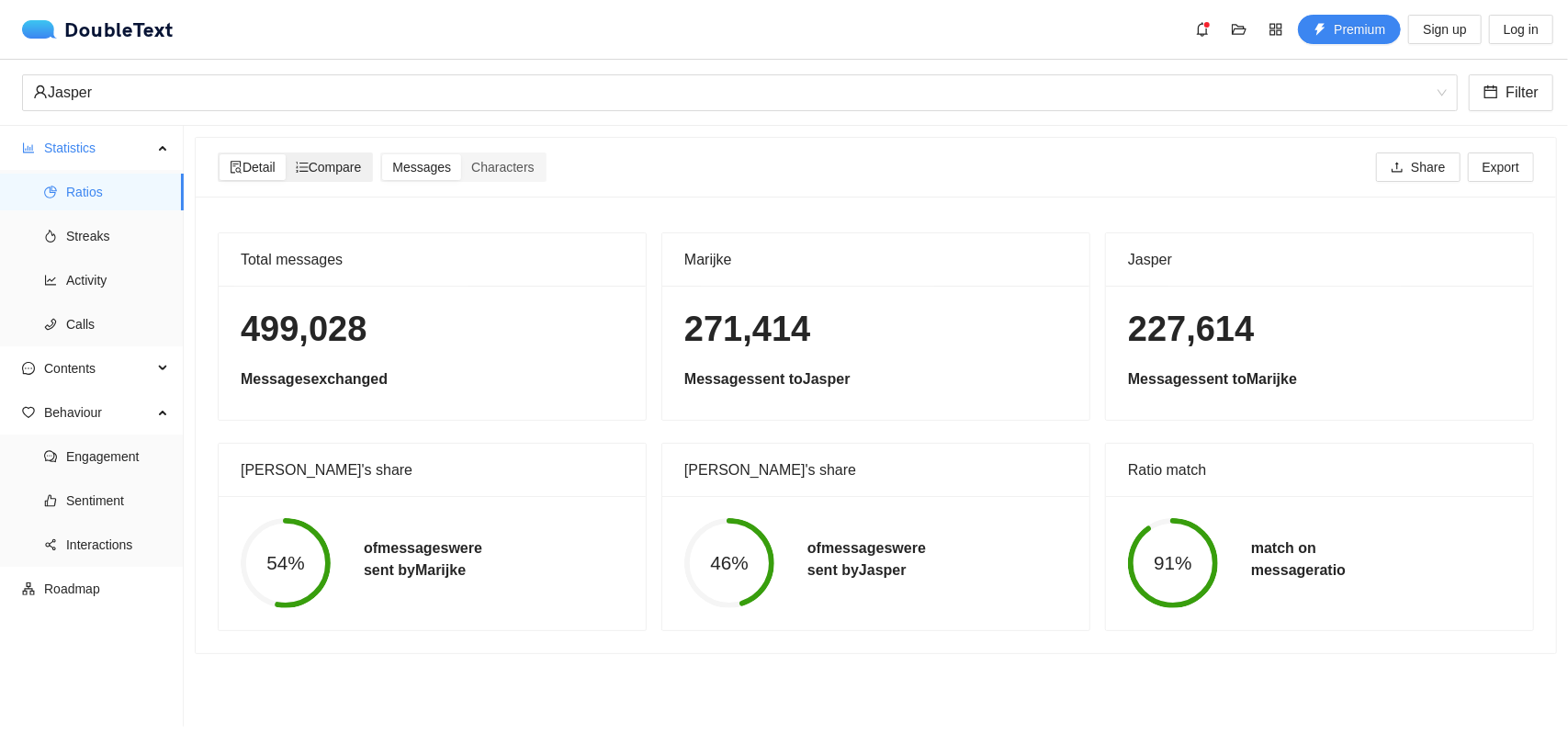
click at [362, 165] on span "Compare" at bounding box center [329, 167] width 66 height 15
click at [286, 155] on input "Compare" at bounding box center [286, 155] width 0 height 0
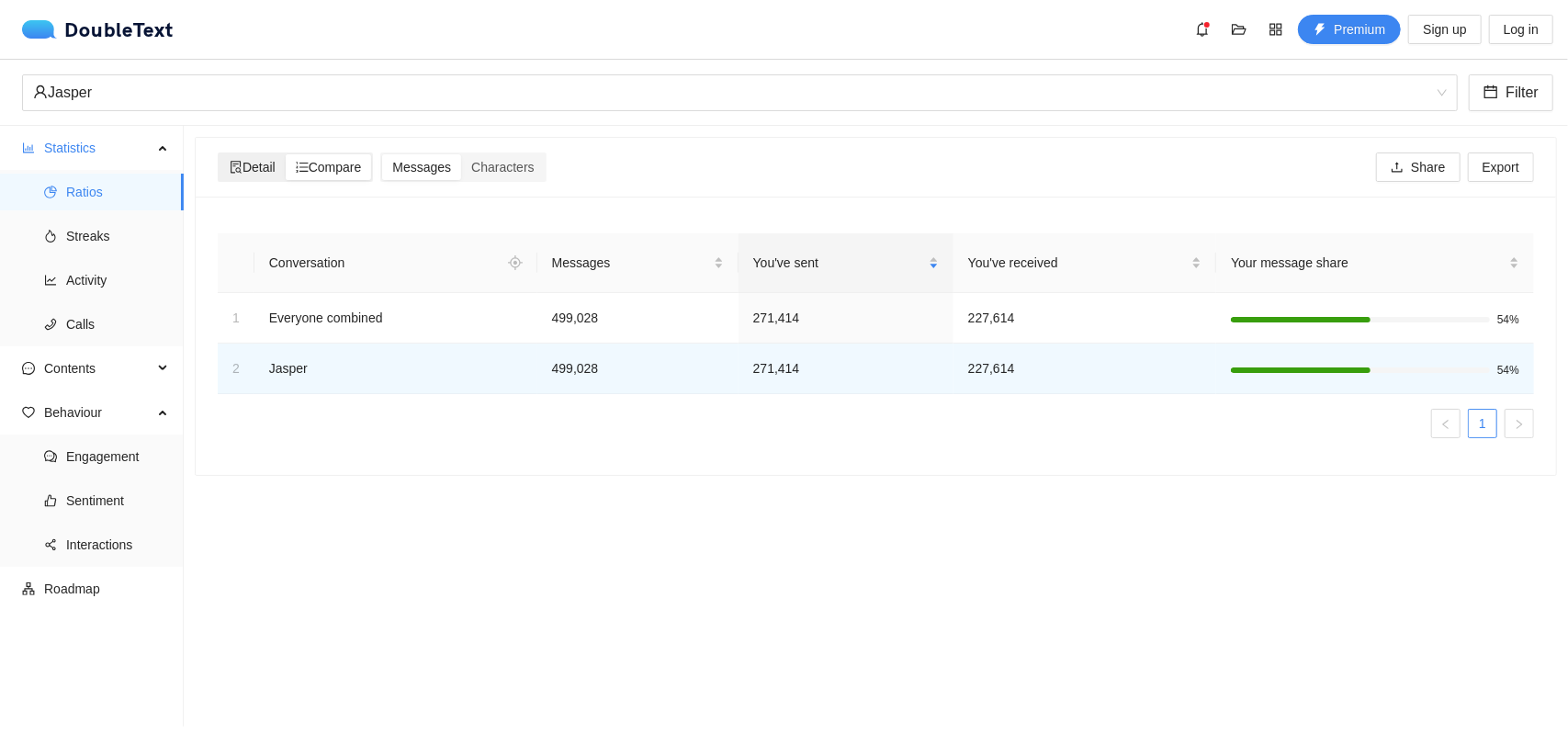
click at [276, 166] on span "Detail" at bounding box center [253, 167] width 46 height 15
click at [220, 155] on input "Detail" at bounding box center [220, 155] width 0 height 0
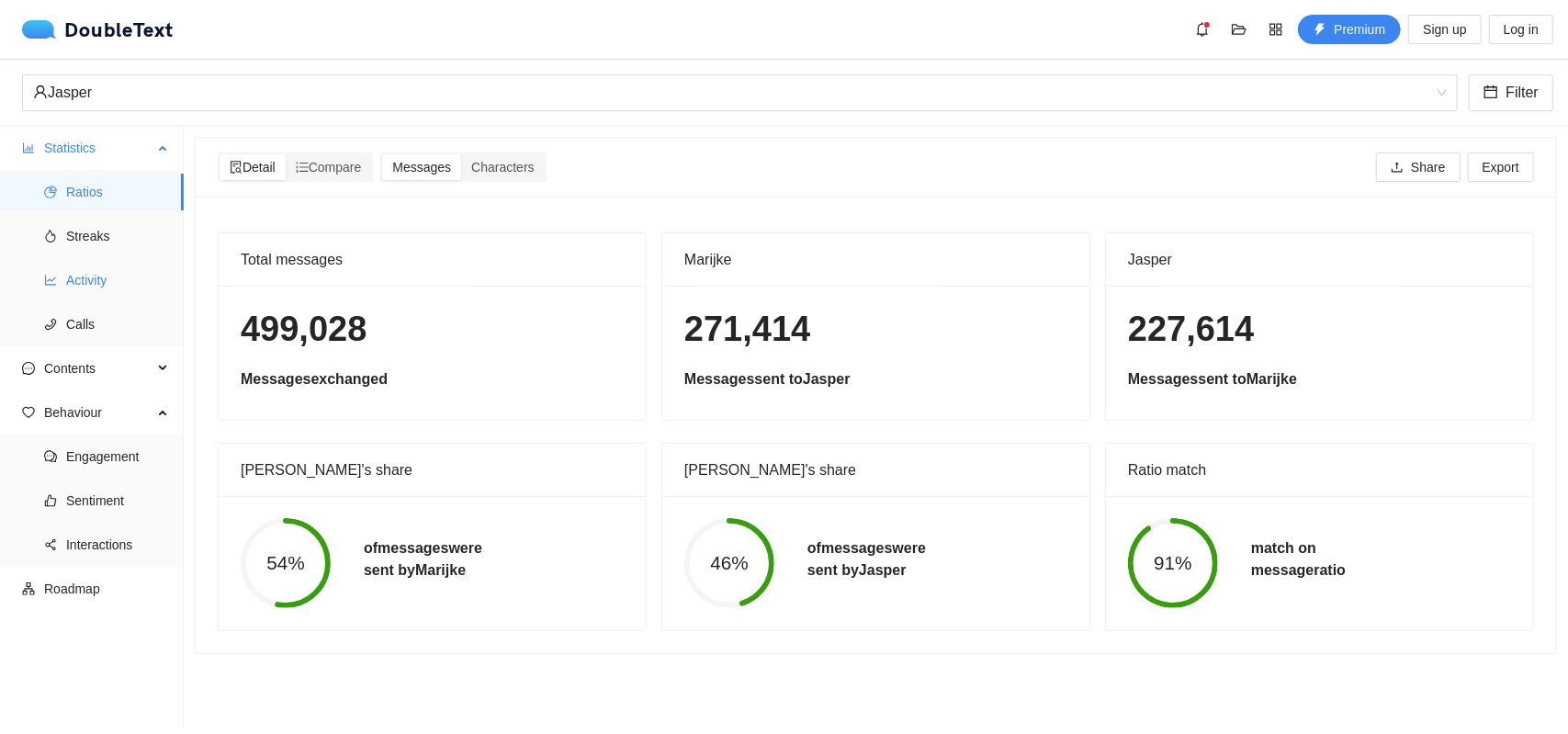
click at [125, 281] on span "Activity" at bounding box center [118, 281] width 103 height 37
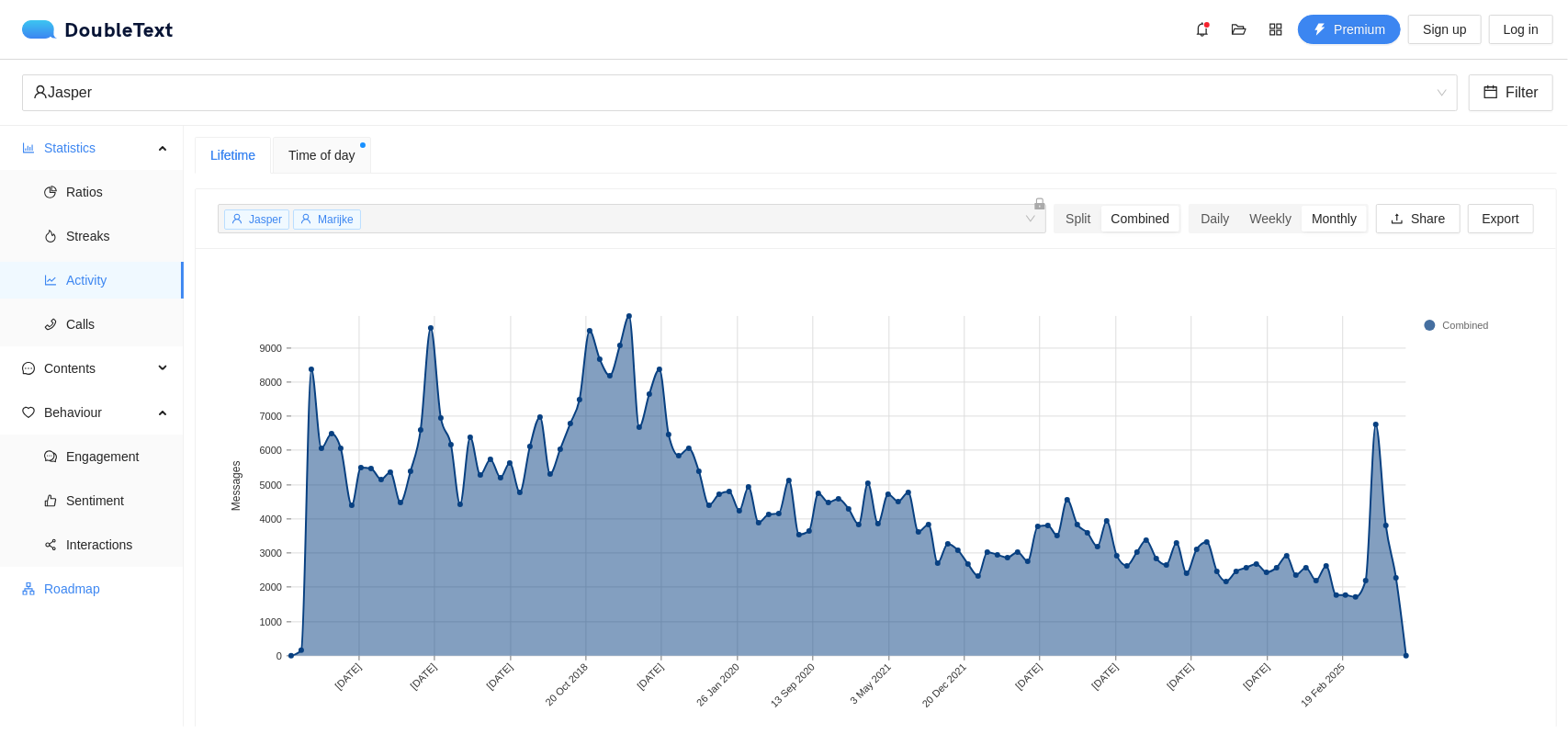
click at [64, 585] on span "Roadmap" at bounding box center [107, 589] width 125 height 37
